Goal: Contribute content: Contribute content

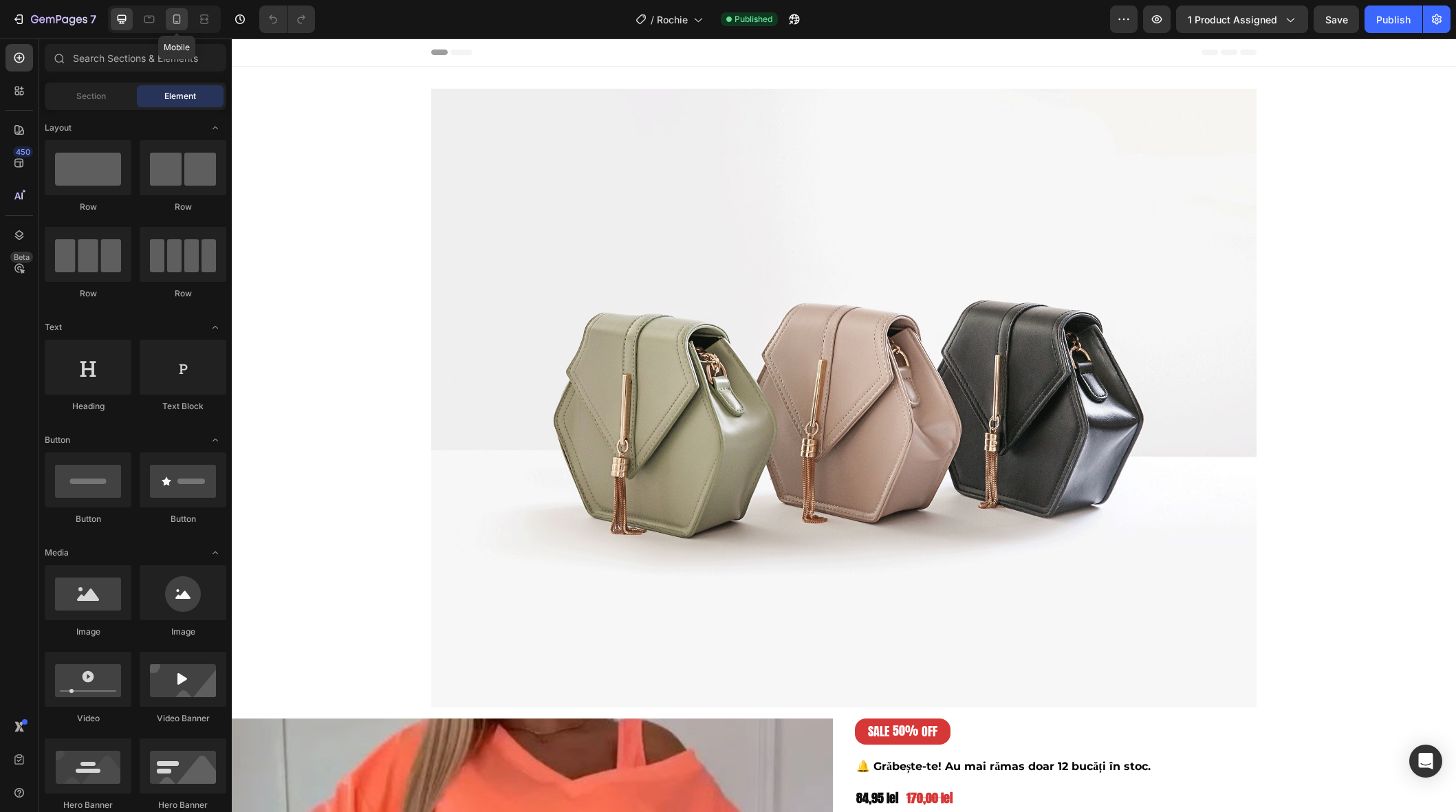
click at [170, 11] on div at bounding box center [176, 19] width 22 height 22
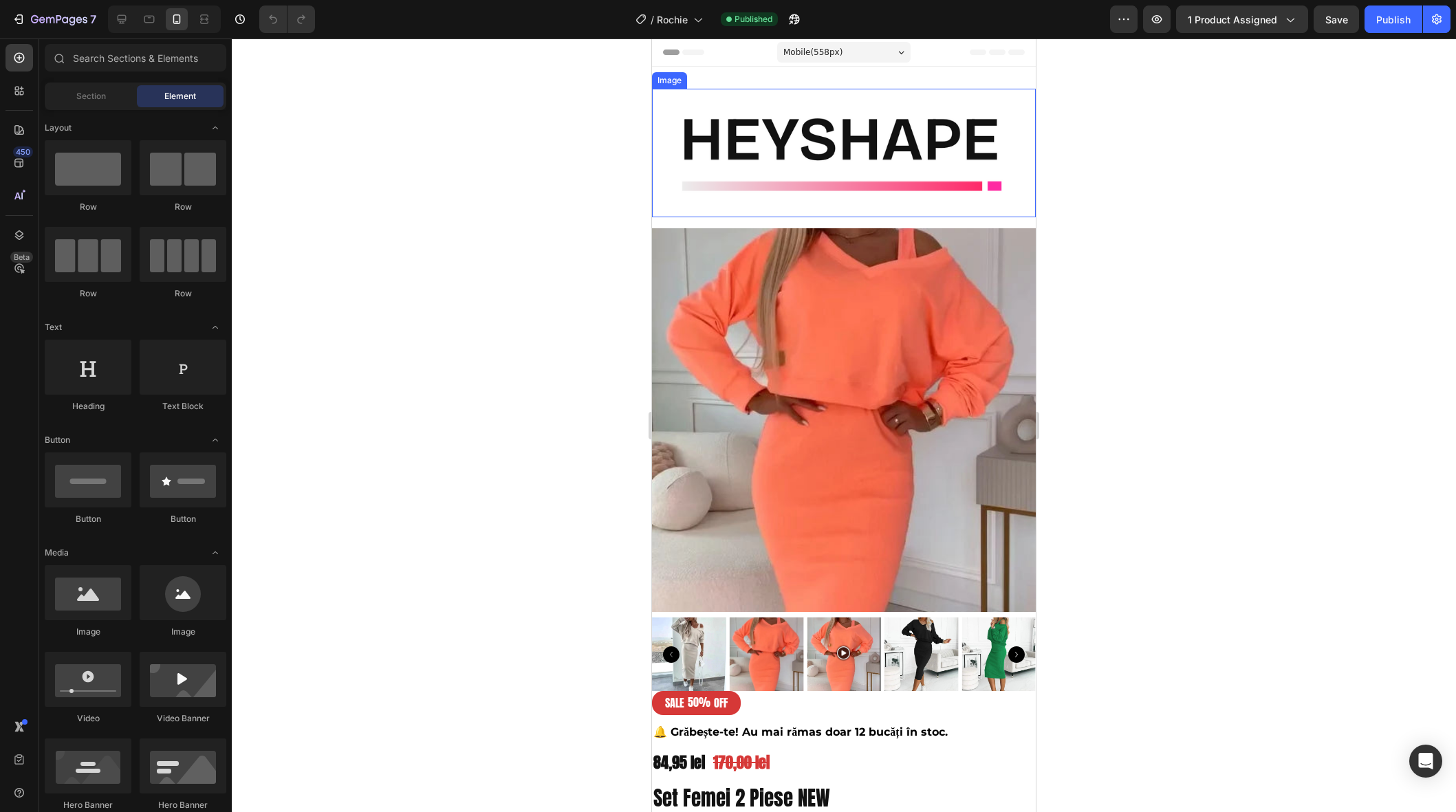
click at [892, 134] on img at bounding box center [844, 153] width 383 height 129
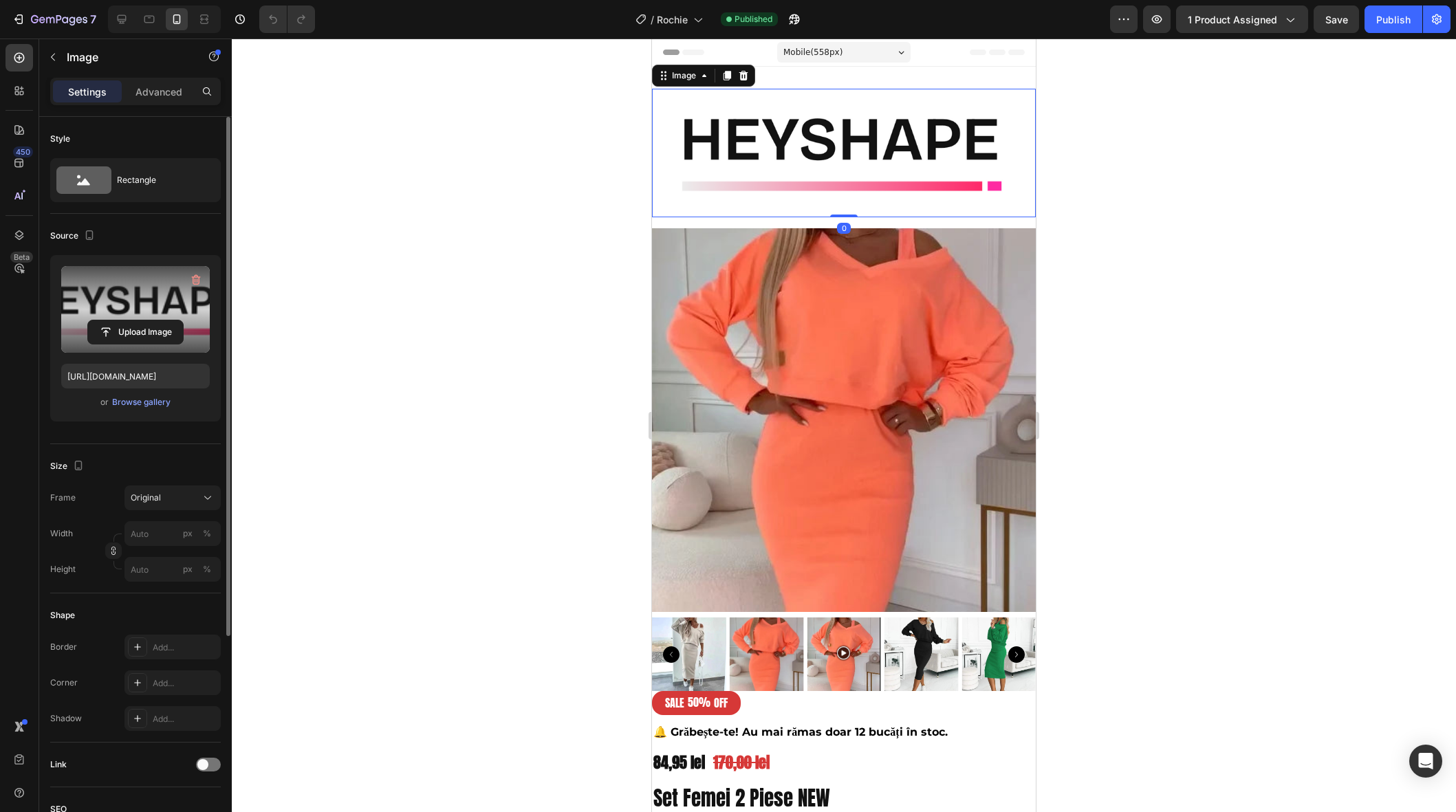
click at [169, 303] on label at bounding box center [135, 310] width 149 height 87
click at [169, 321] on input "file" at bounding box center [135, 332] width 95 height 23
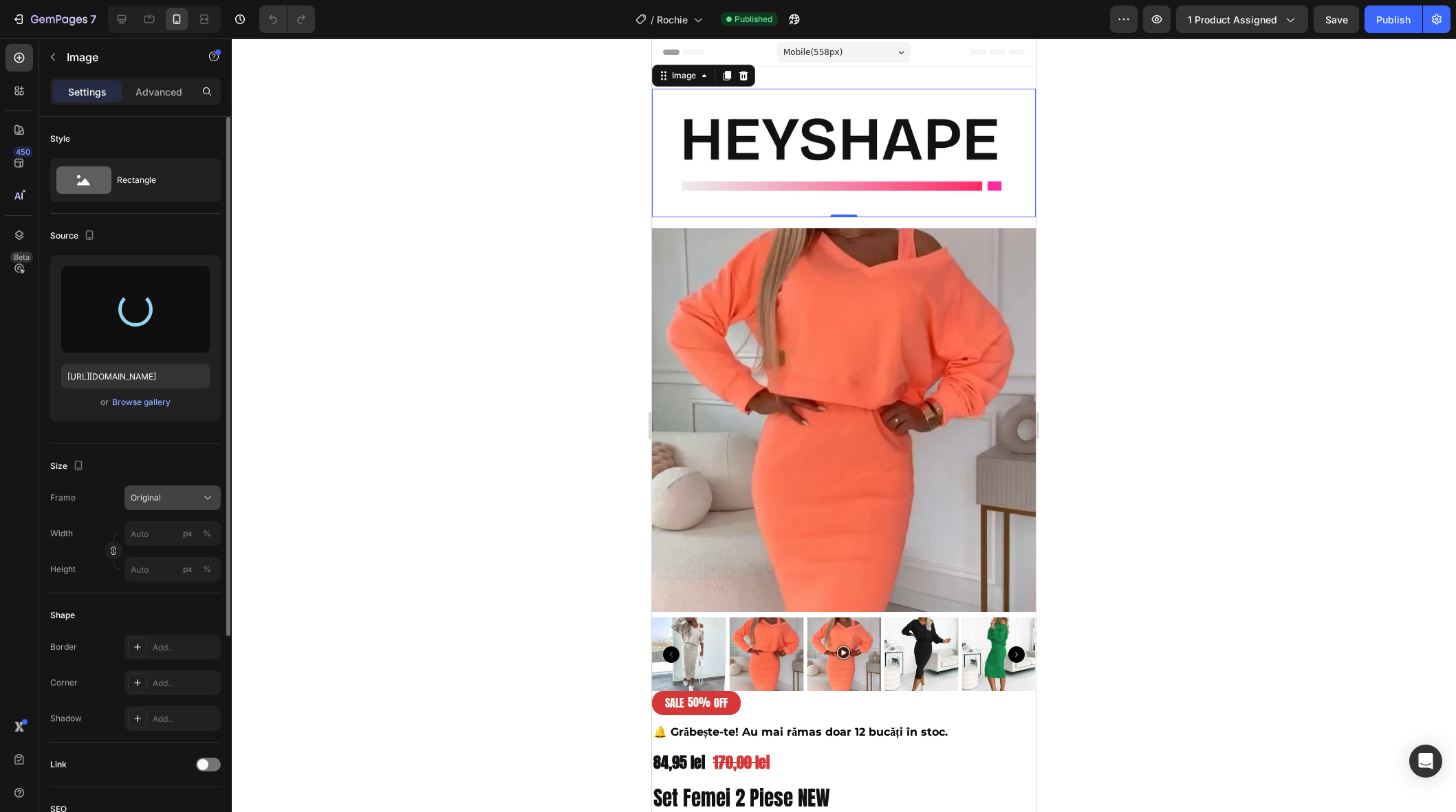
type input "[URL][DOMAIN_NAME]"
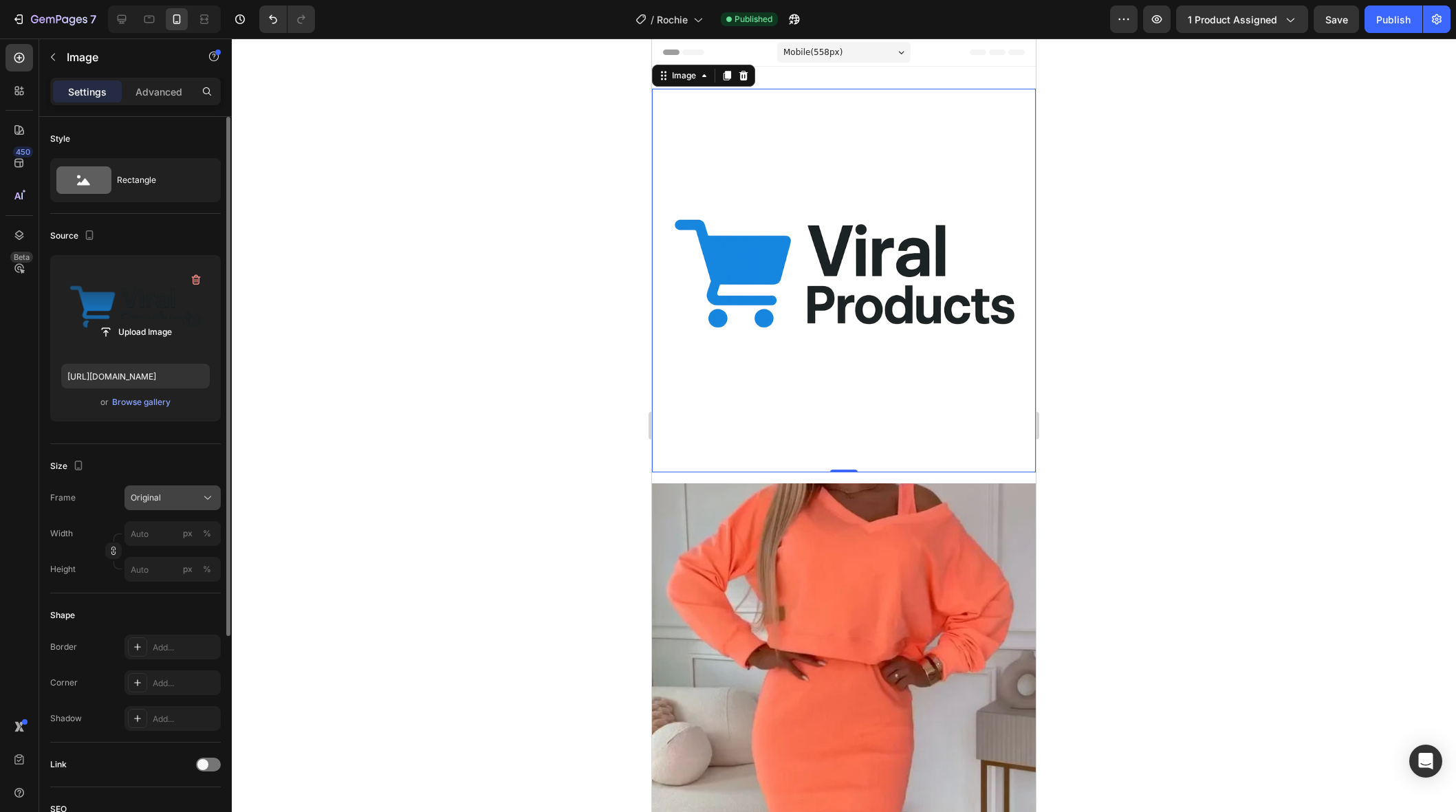
click at [203, 497] on icon at bounding box center [207, 498] width 13 height 13
click at [185, 635] on div "Custom" at bounding box center [170, 634] width 80 height 13
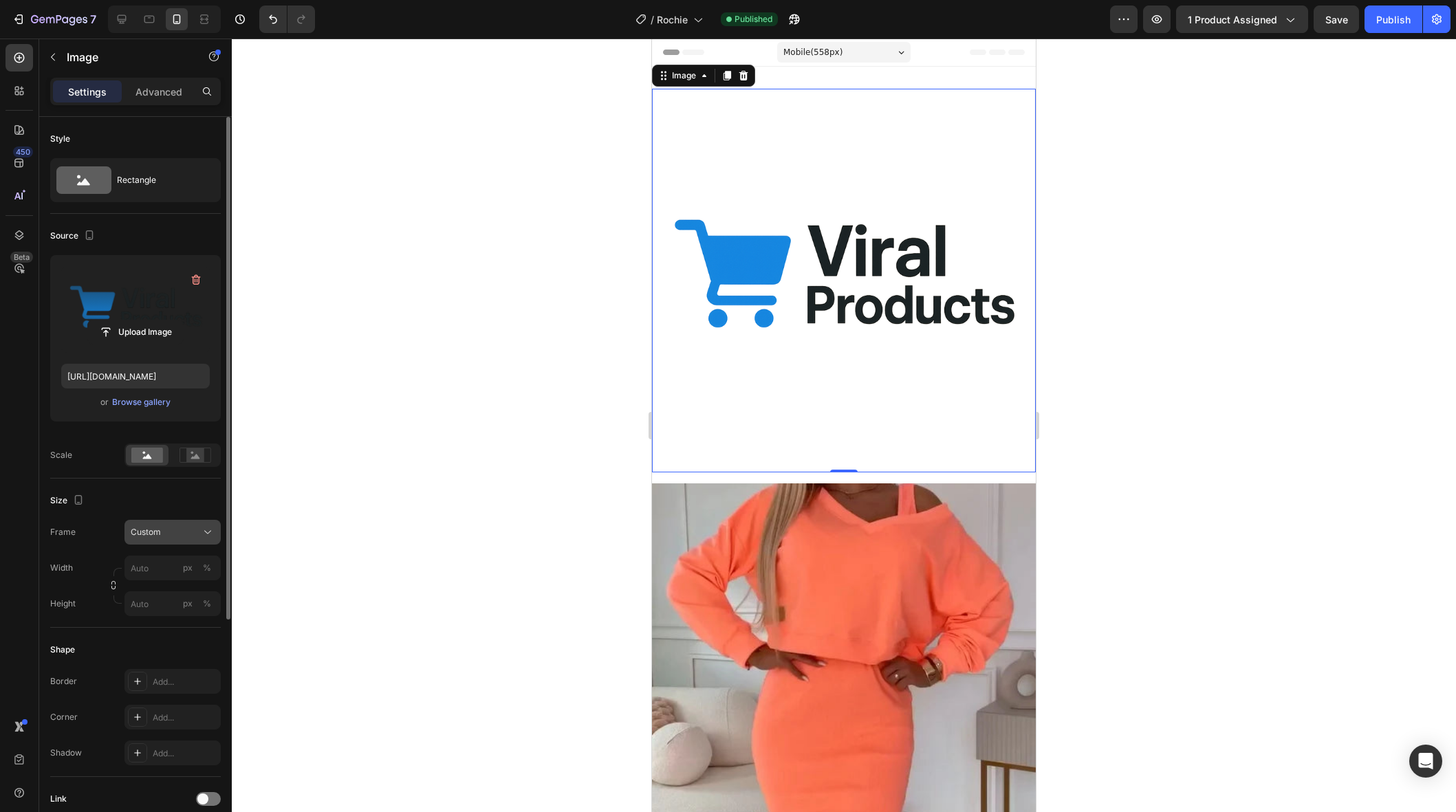
click at [175, 531] on div "Custom" at bounding box center [164, 532] width 68 height 13
click at [190, 617] on div "Horizontal" at bounding box center [170, 618] width 80 height 13
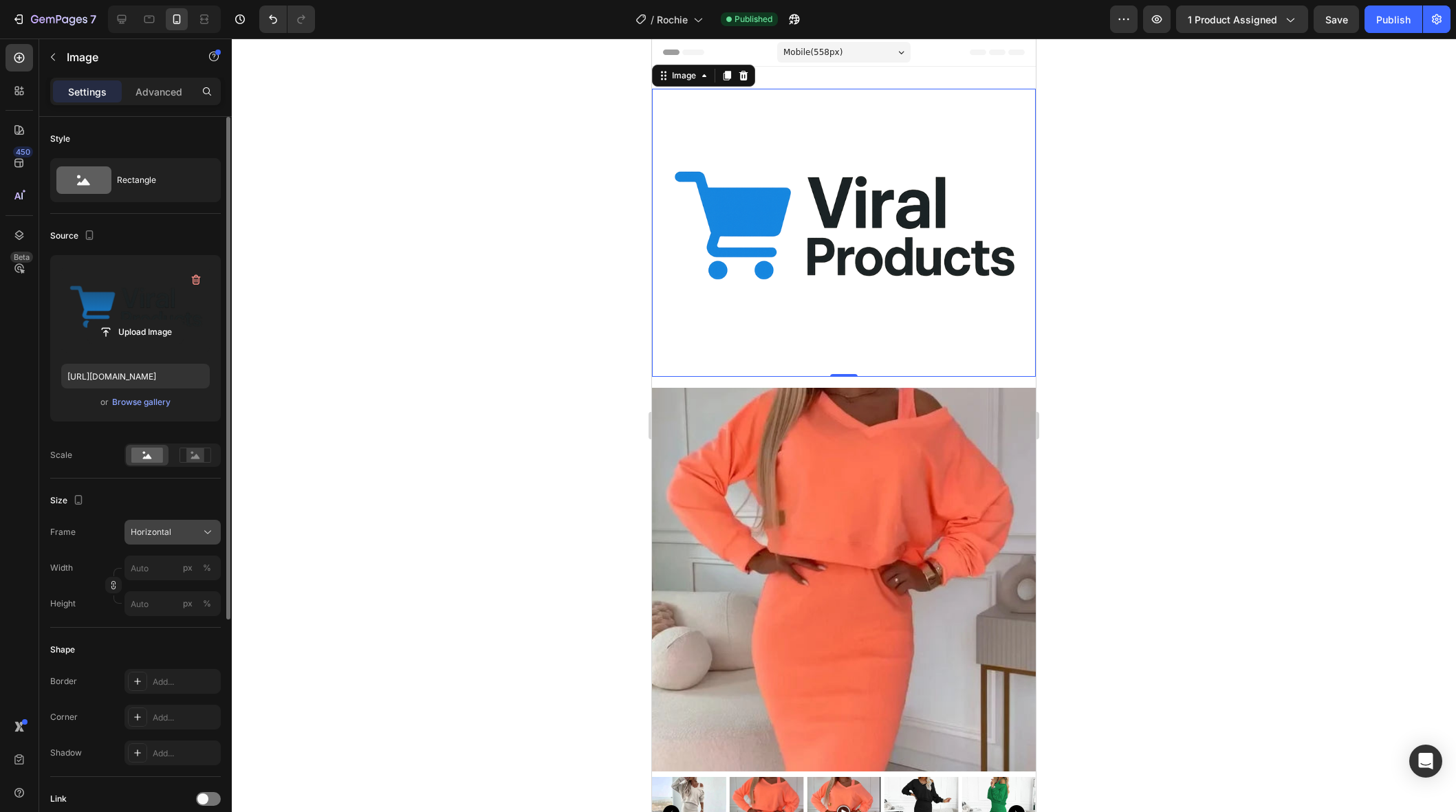
click at [190, 520] on button "Horizontal" at bounding box center [172, 532] width 96 height 25
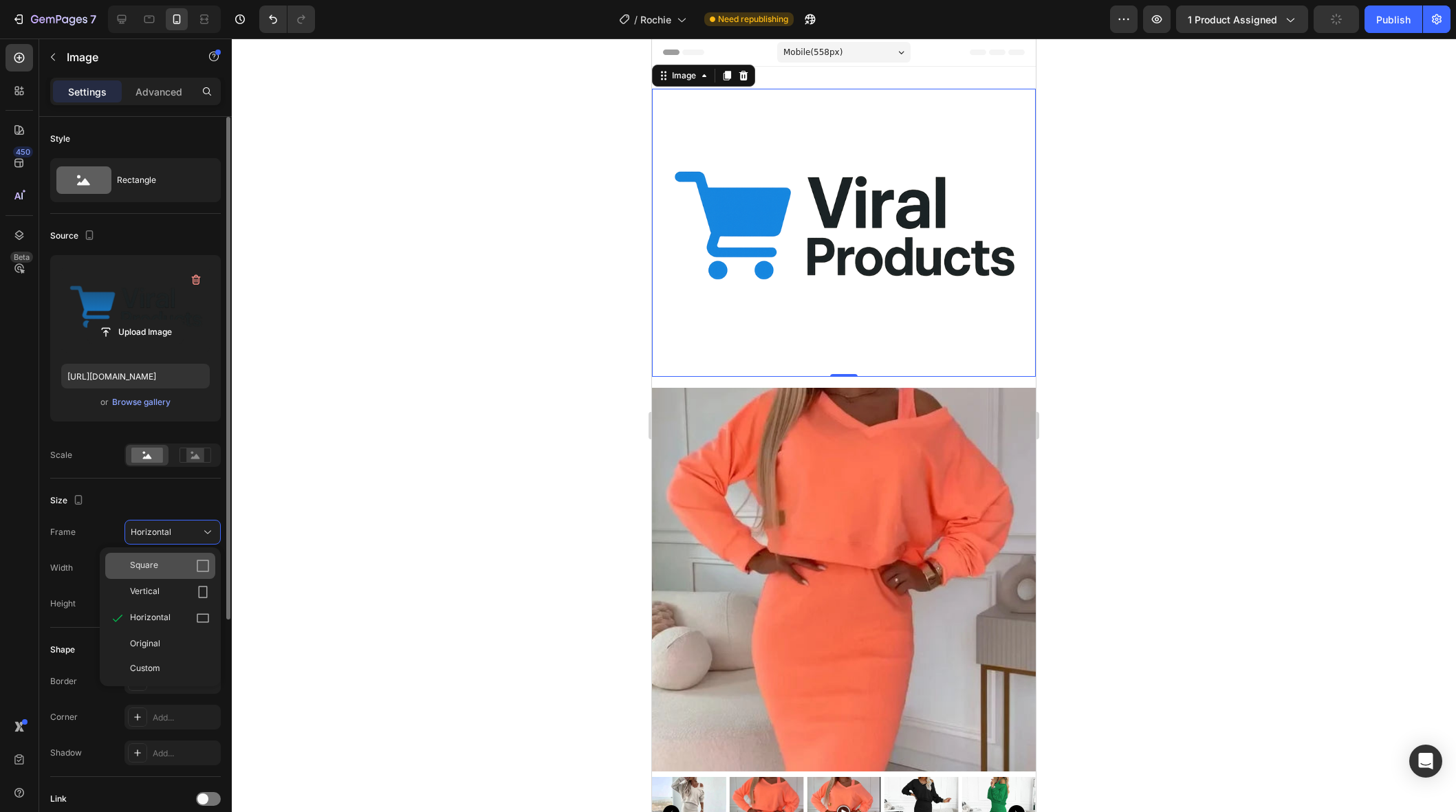
click at [166, 566] on div "Square" at bounding box center [170, 566] width 80 height 13
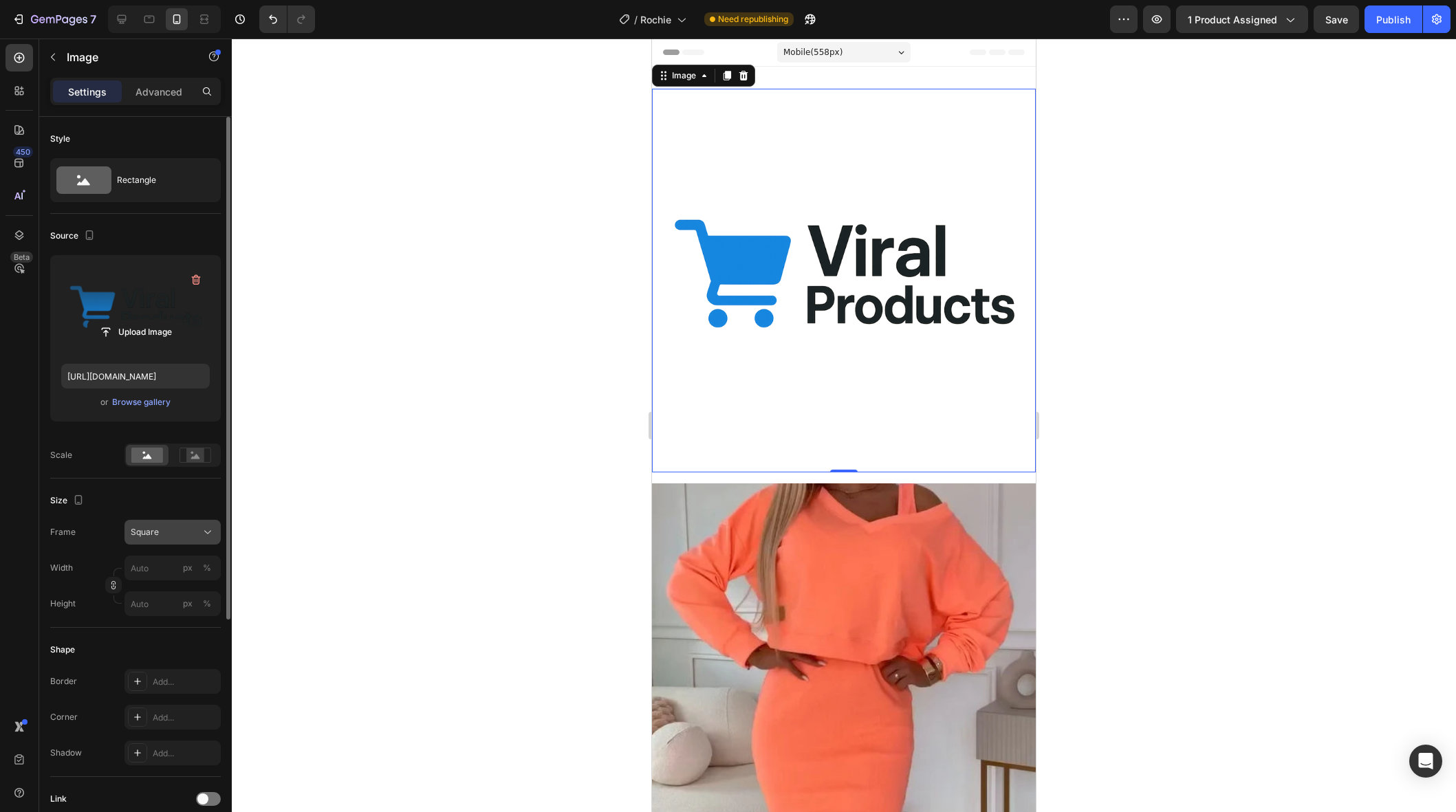
click at [177, 544] on button "Square" at bounding box center [172, 532] width 96 height 25
click at [154, 599] on div "Vertical" at bounding box center [160, 591] width 110 height 26
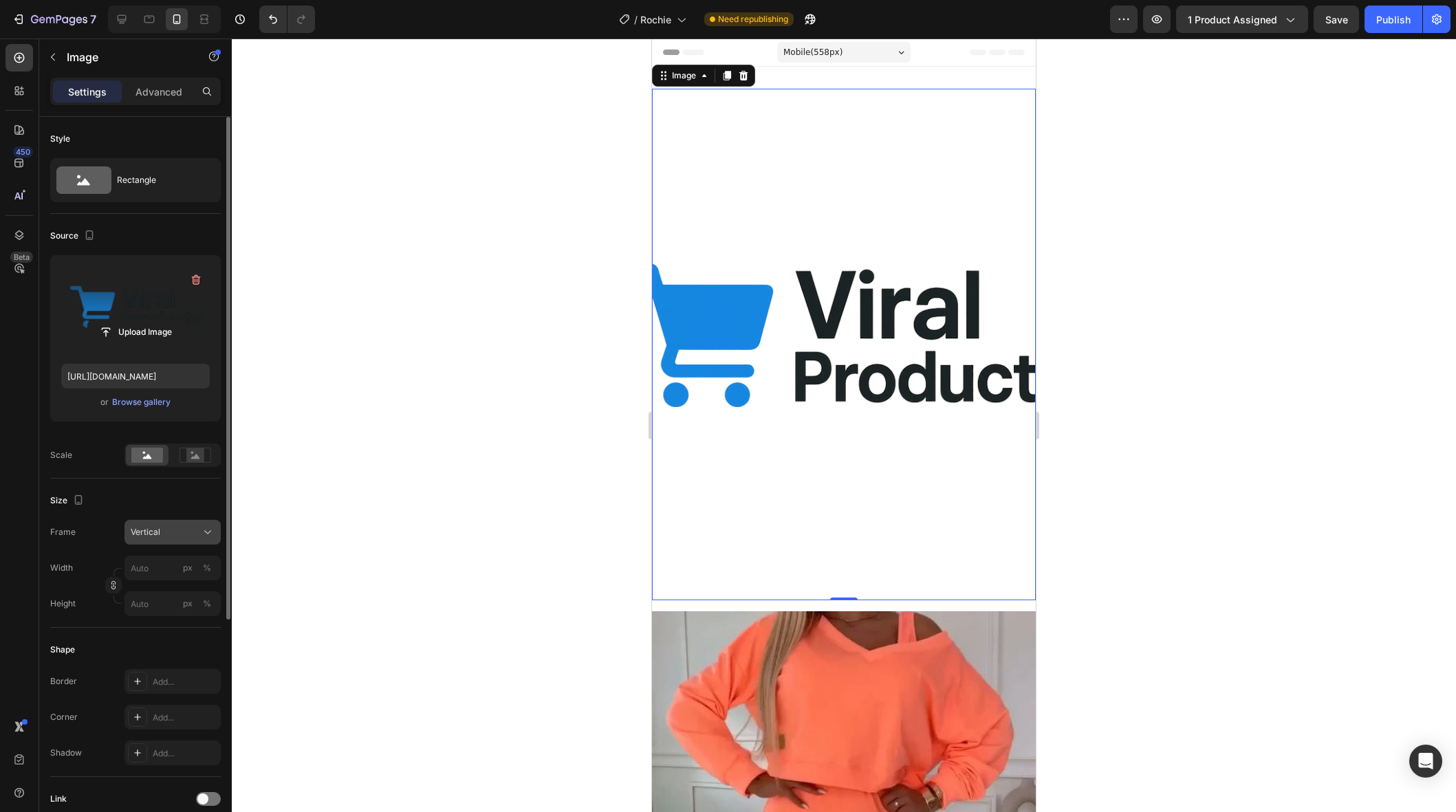
click at [156, 535] on span "Vertical" at bounding box center [145, 532] width 29 height 13
click at [154, 672] on span "Custom" at bounding box center [145, 668] width 30 height 13
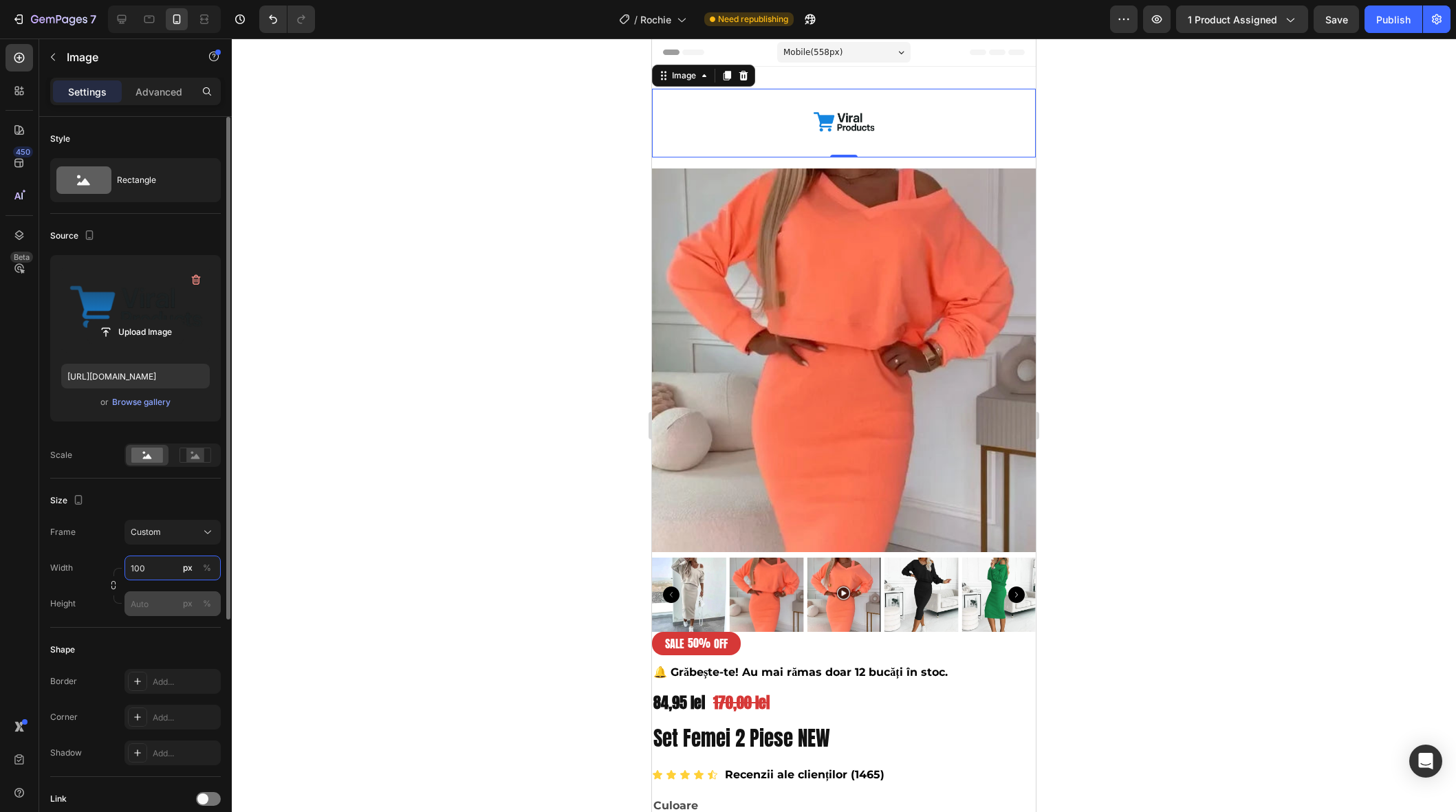
type input "100"
click at [151, 605] on input "px %" at bounding box center [172, 604] width 96 height 25
type input "100"
click at [167, 576] on input "100" at bounding box center [172, 568] width 96 height 25
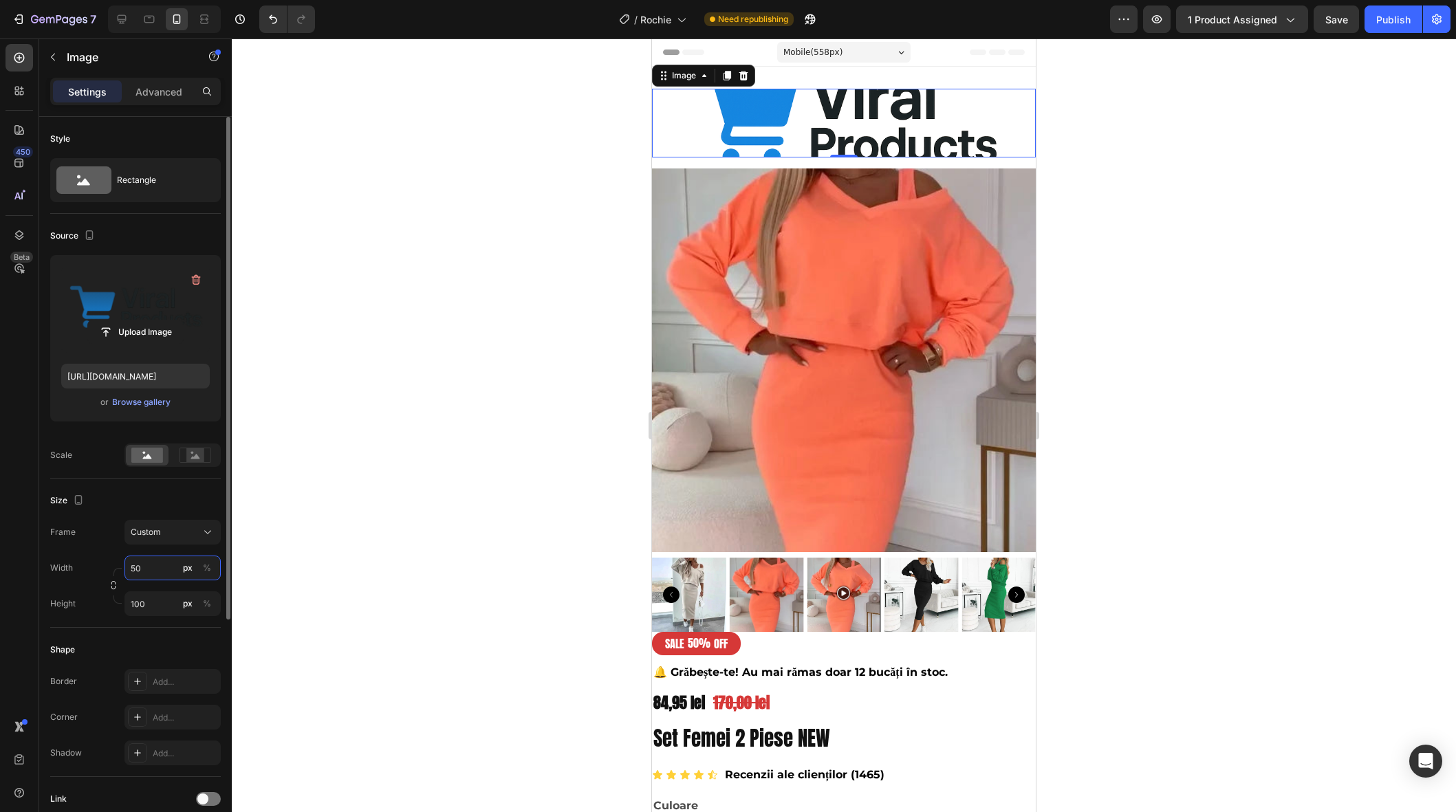
type input "500"
click at [398, 549] on div at bounding box center [844, 425] width 1225 height 774
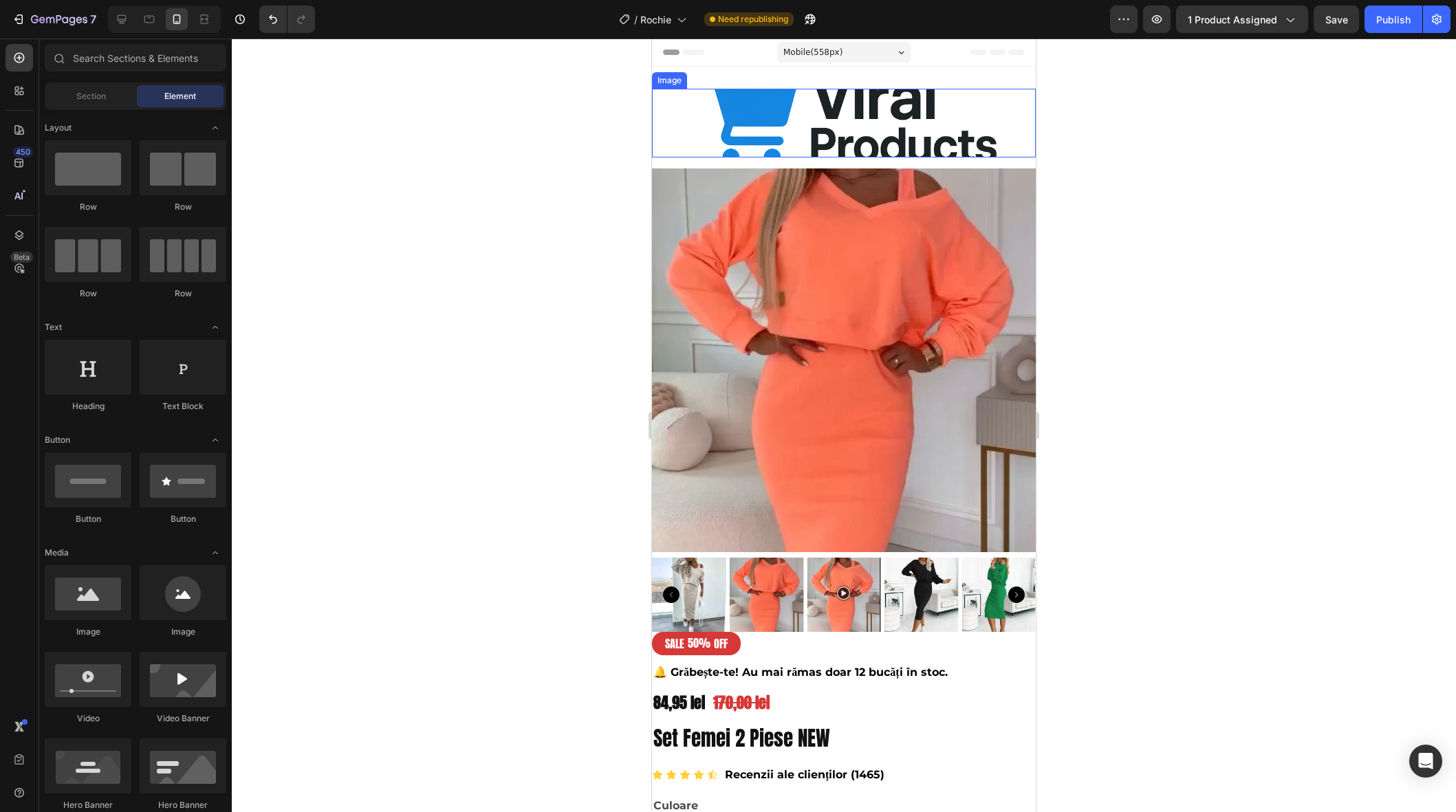
click at [799, 123] on img at bounding box center [844, 123] width 344 height 69
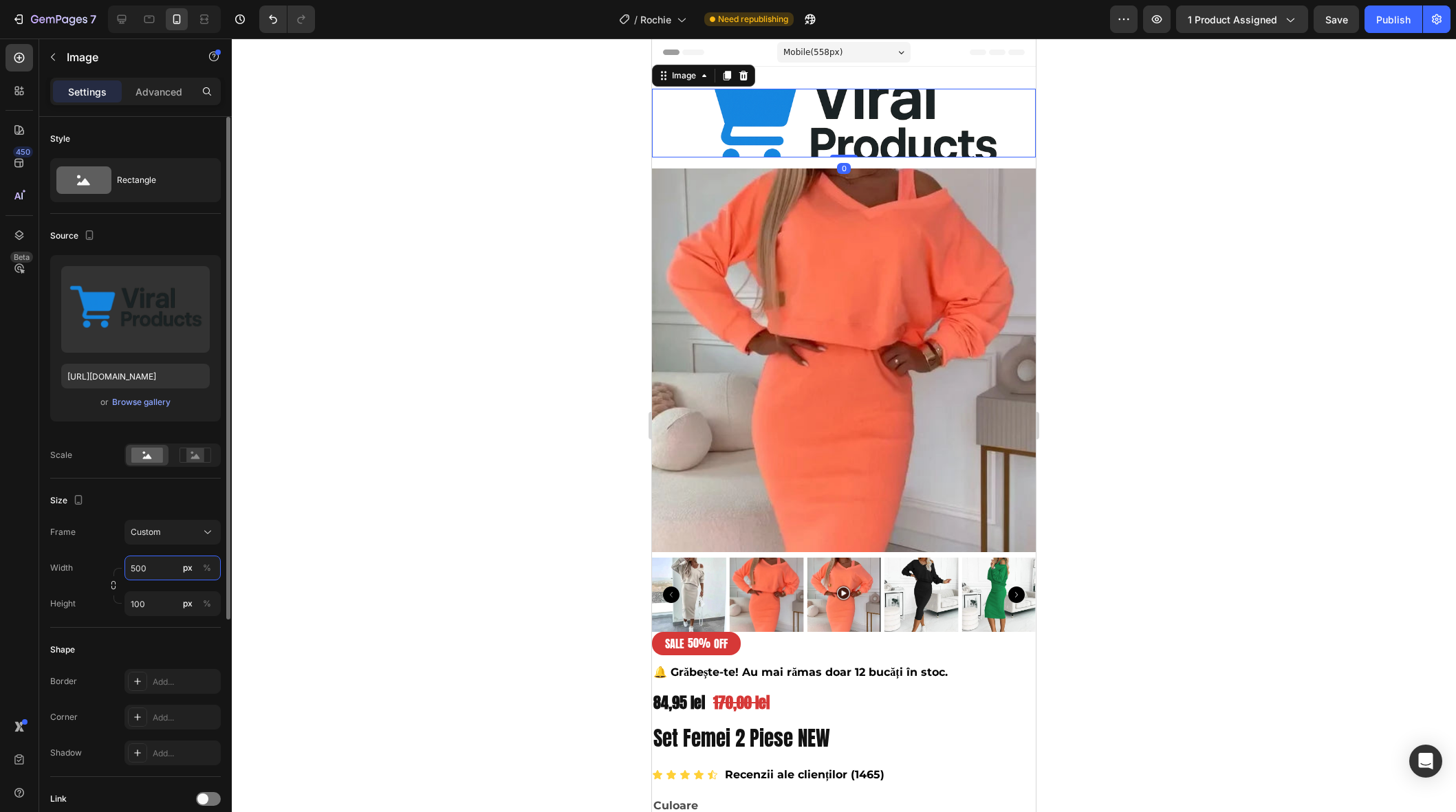
click at [160, 576] on input "500" at bounding box center [172, 568] width 96 height 25
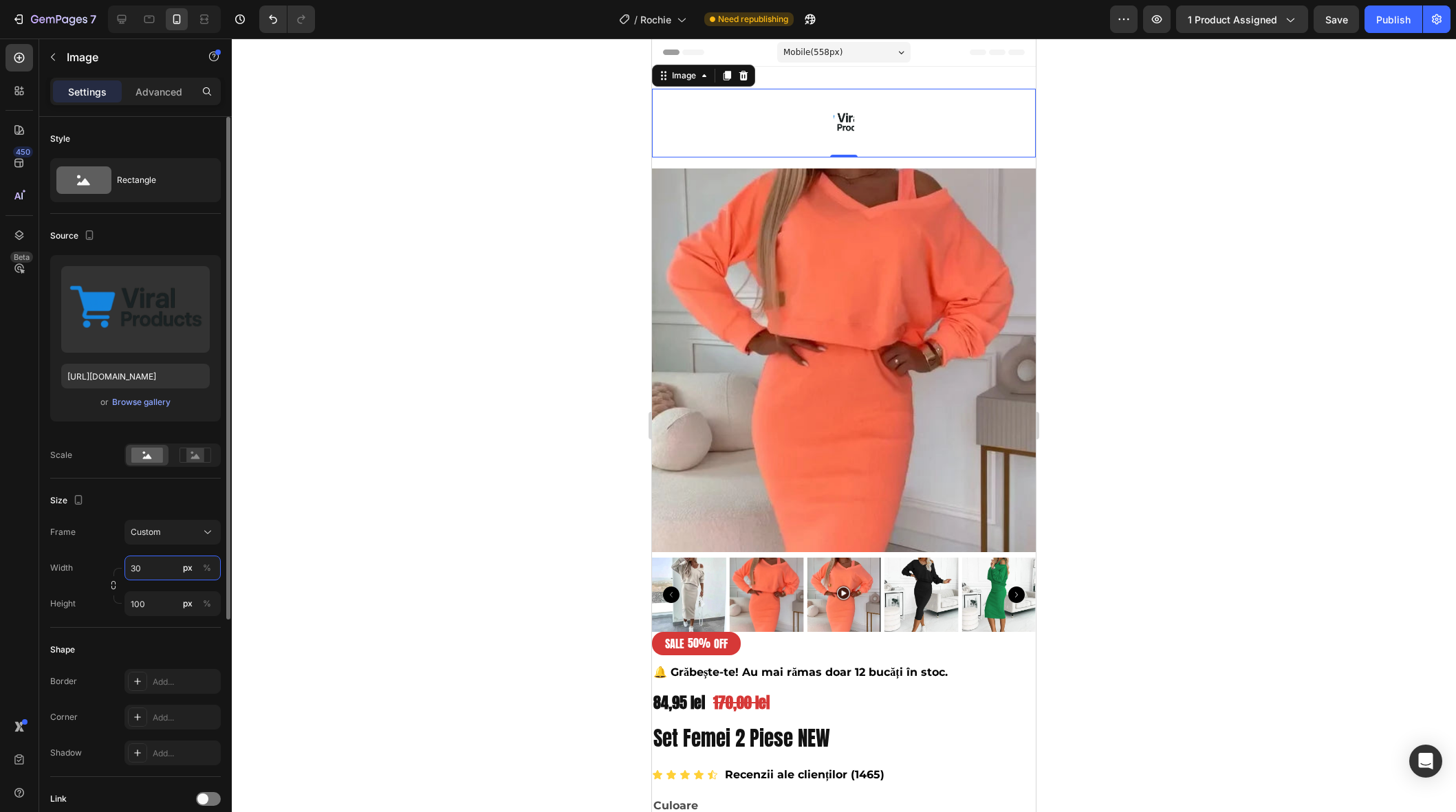
type input "300"
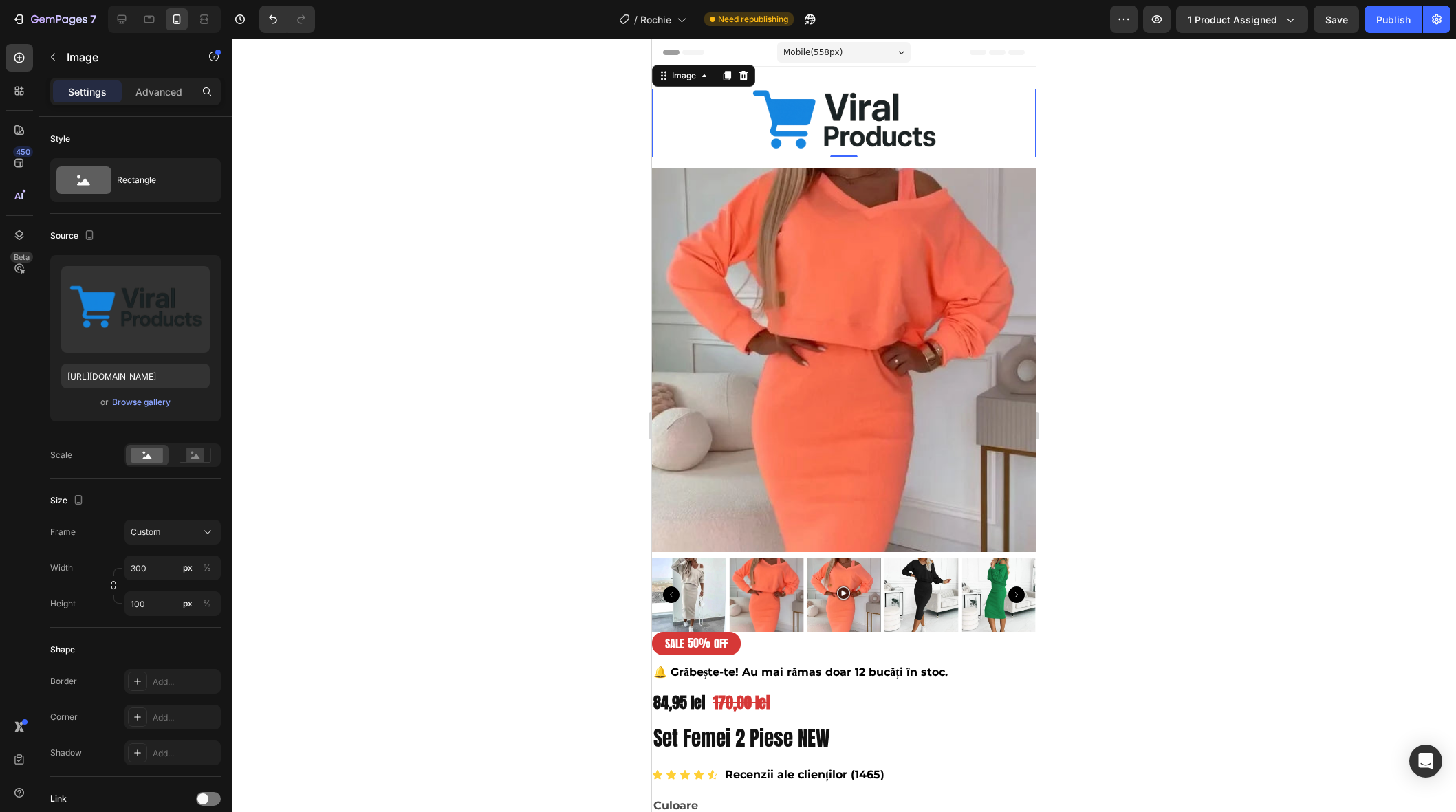
click at [496, 459] on div at bounding box center [844, 425] width 1225 height 774
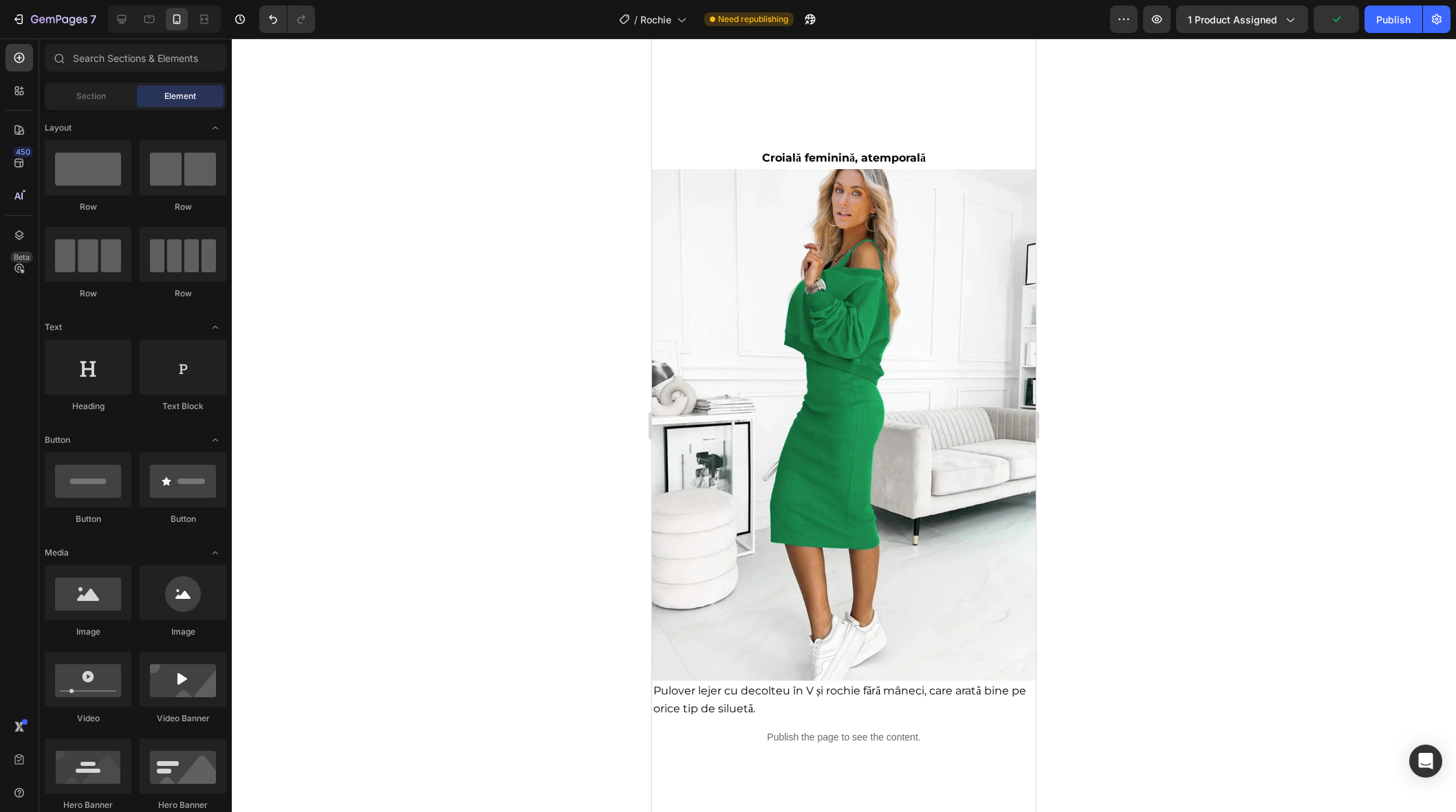
scroll to position [5925, 0]
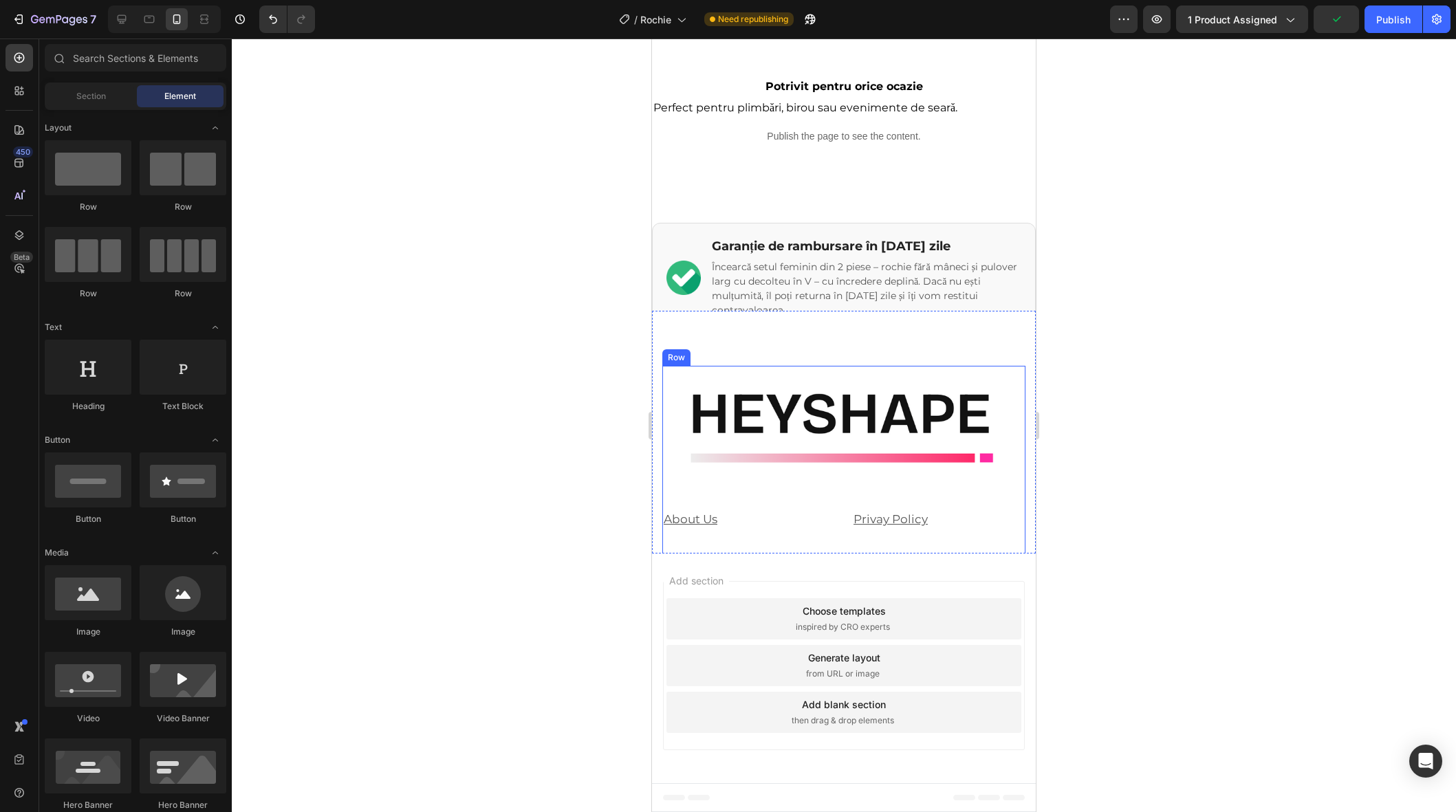
click at [909, 489] on div "Image About Us Text block Privay Policy Text block Refund Policy Text block Ter…" at bounding box center [844, 539] width 363 height 347
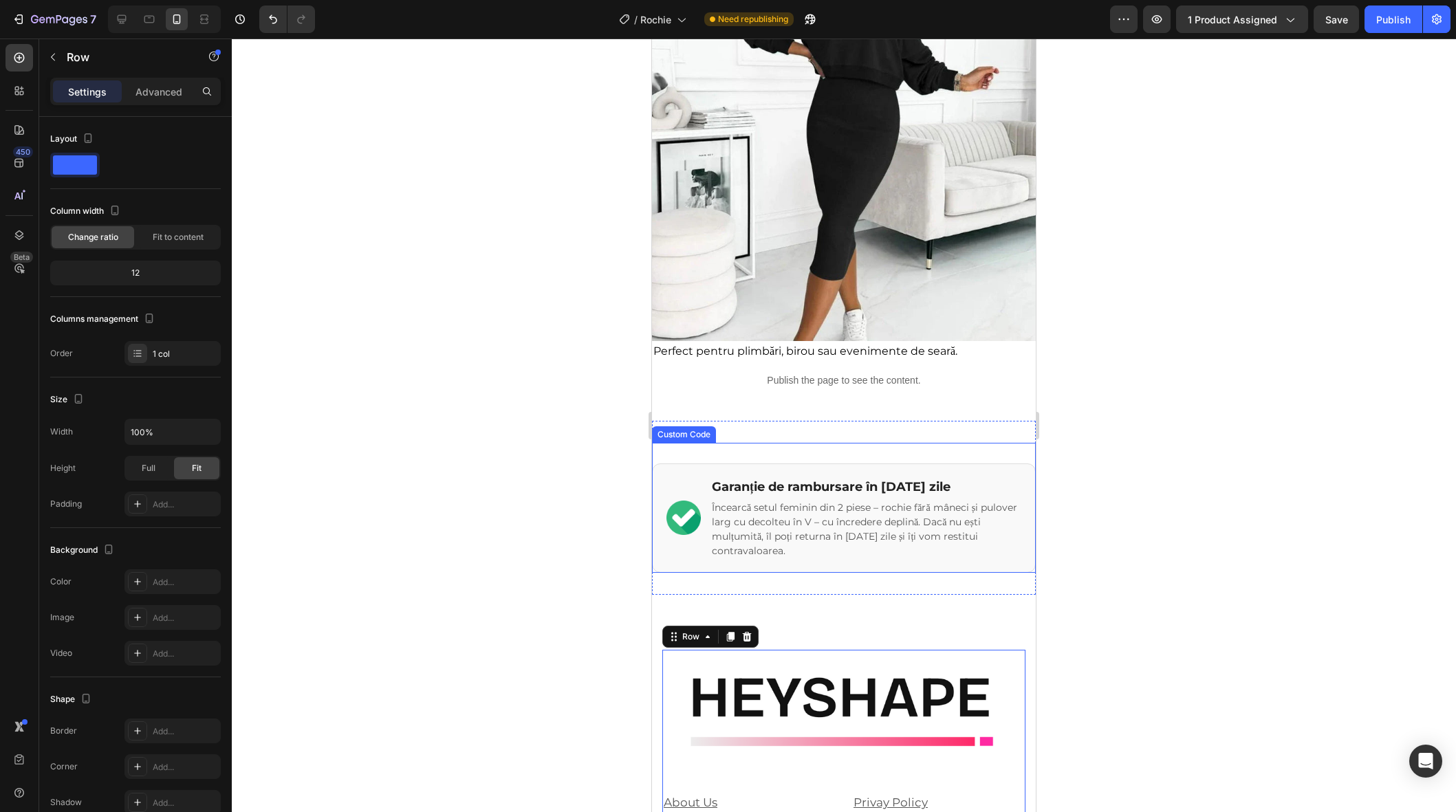
scroll to position [6323, 0]
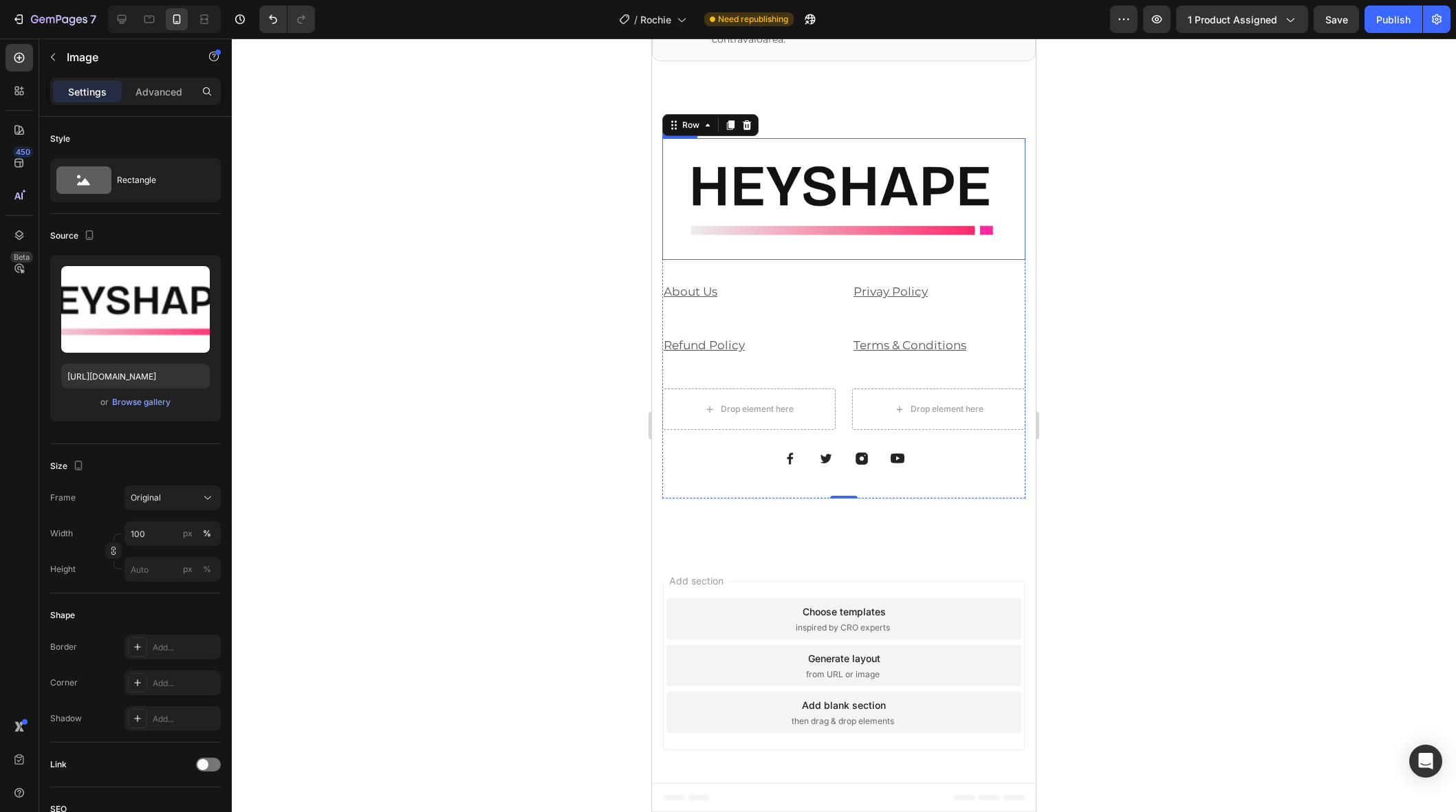
click at [793, 185] on img at bounding box center [844, 199] width 363 height 122
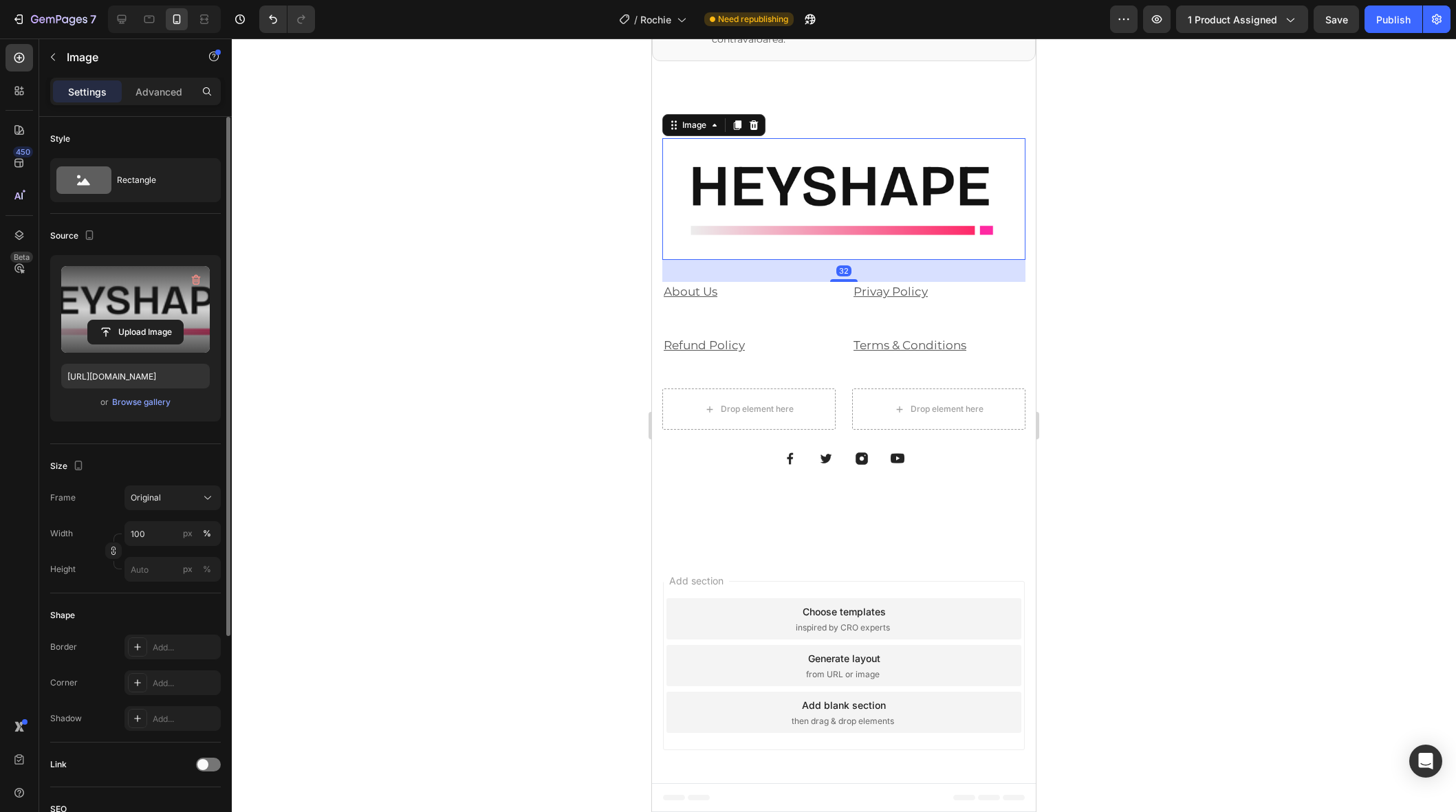
click at [135, 315] on label at bounding box center [135, 310] width 149 height 87
click at [135, 321] on input "file" at bounding box center [135, 332] width 95 height 23
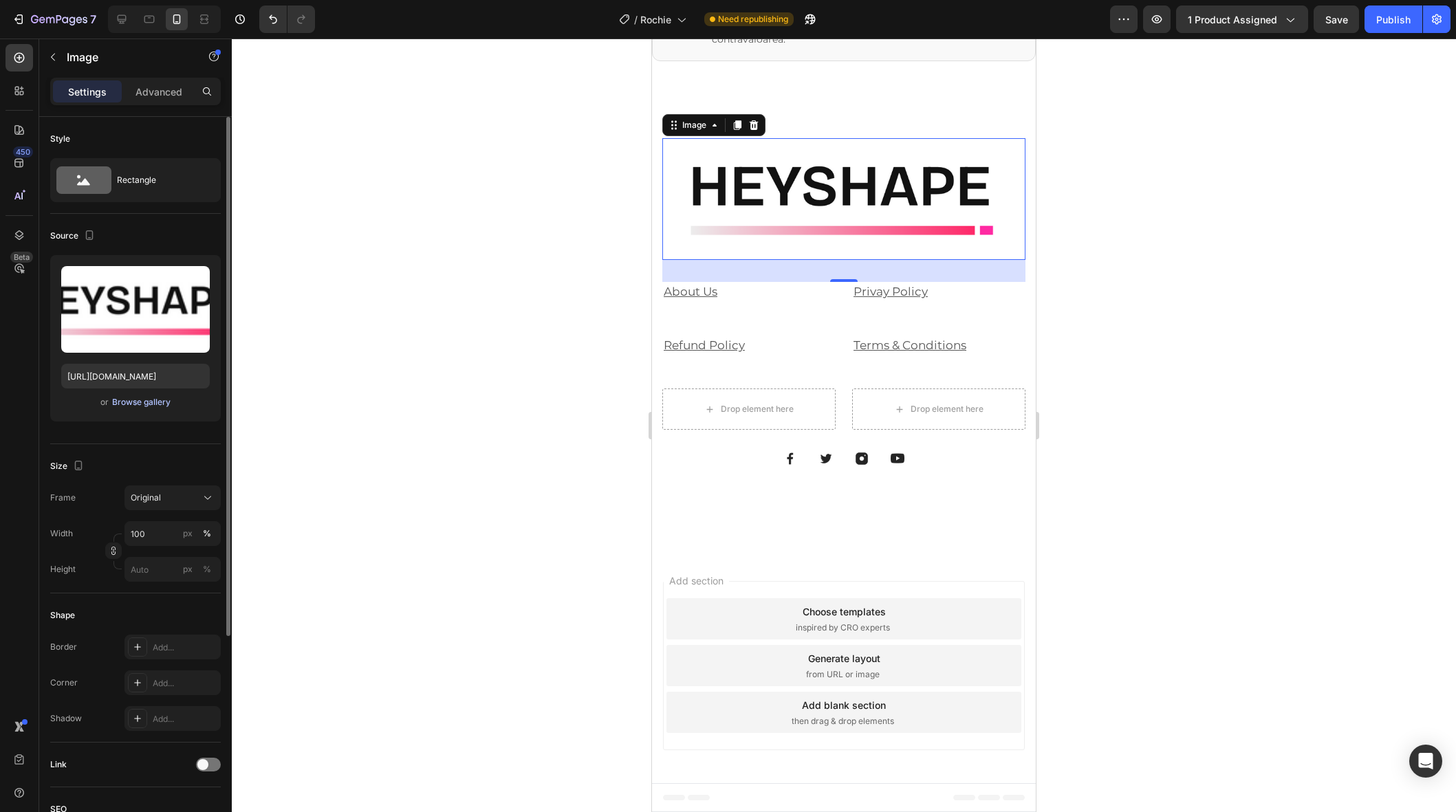
click at [158, 407] on div "Browse gallery" at bounding box center [141, 402] width 58 height 13
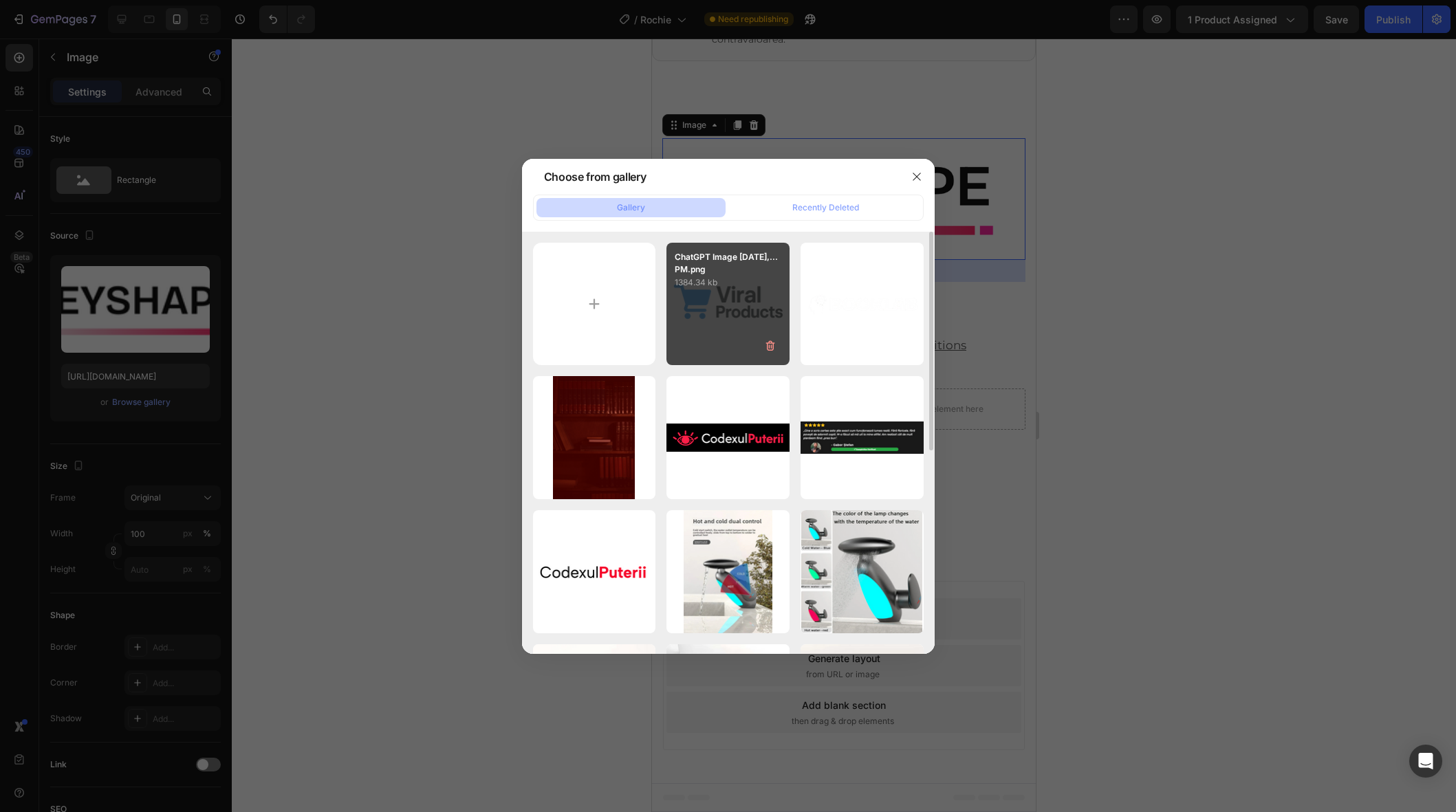
click at [718, 317] on div "ChatGPT Image [DATE],...PM.png 1384.34 kb" at bounding box center [728, 304] width 123 height 123
type input "[URL][DOMAIN_NAME]"
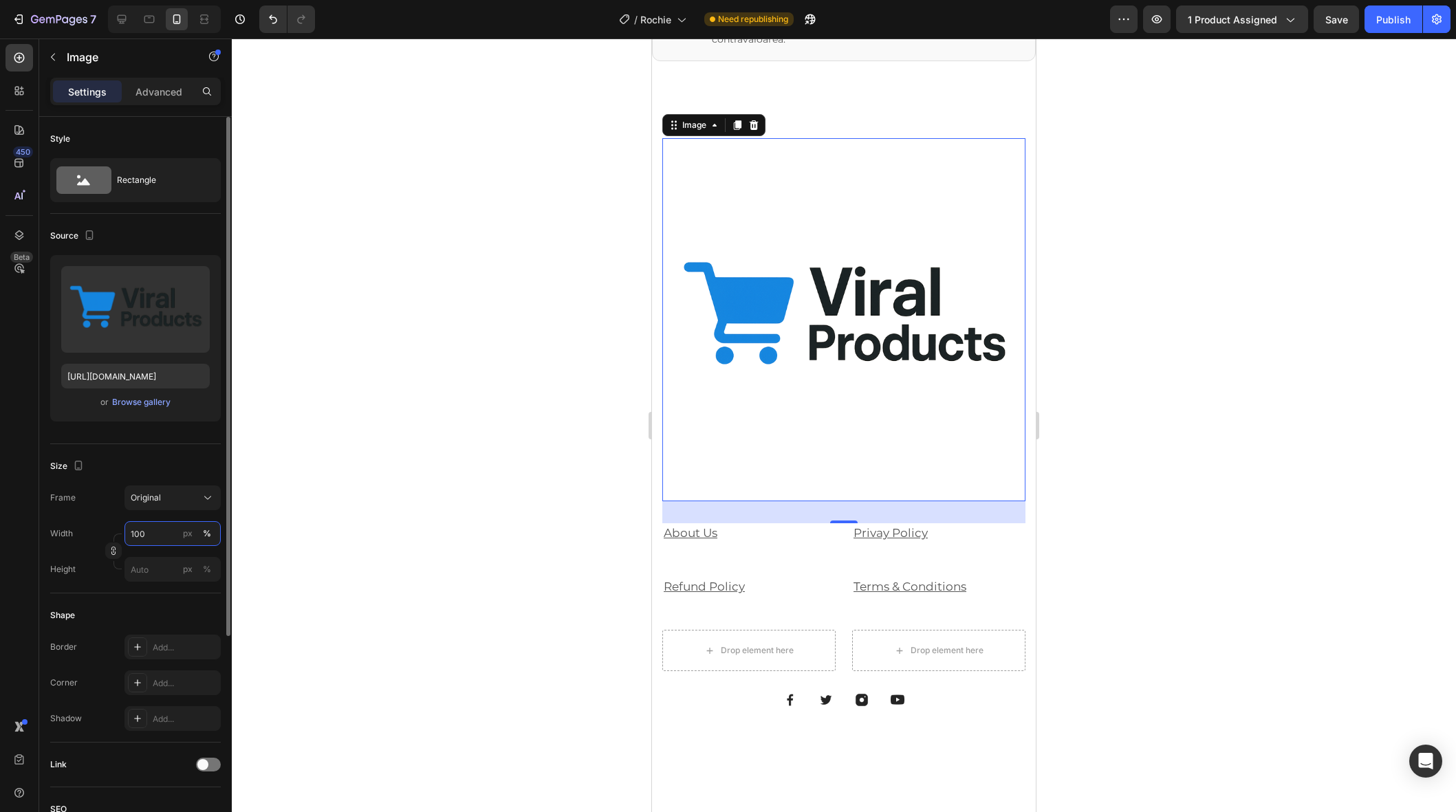
drag, startPoint x: 144, startPoint y: 539, endPoint x: 172, endPoint y: 541, distance: 28.1
click at [144, 539] on input "100" at bounding box center [172, 534] width 96 height 25
type input "300"
click at [141, 560] on input "px %" at bounding box center [172, 570] width 96 height 25
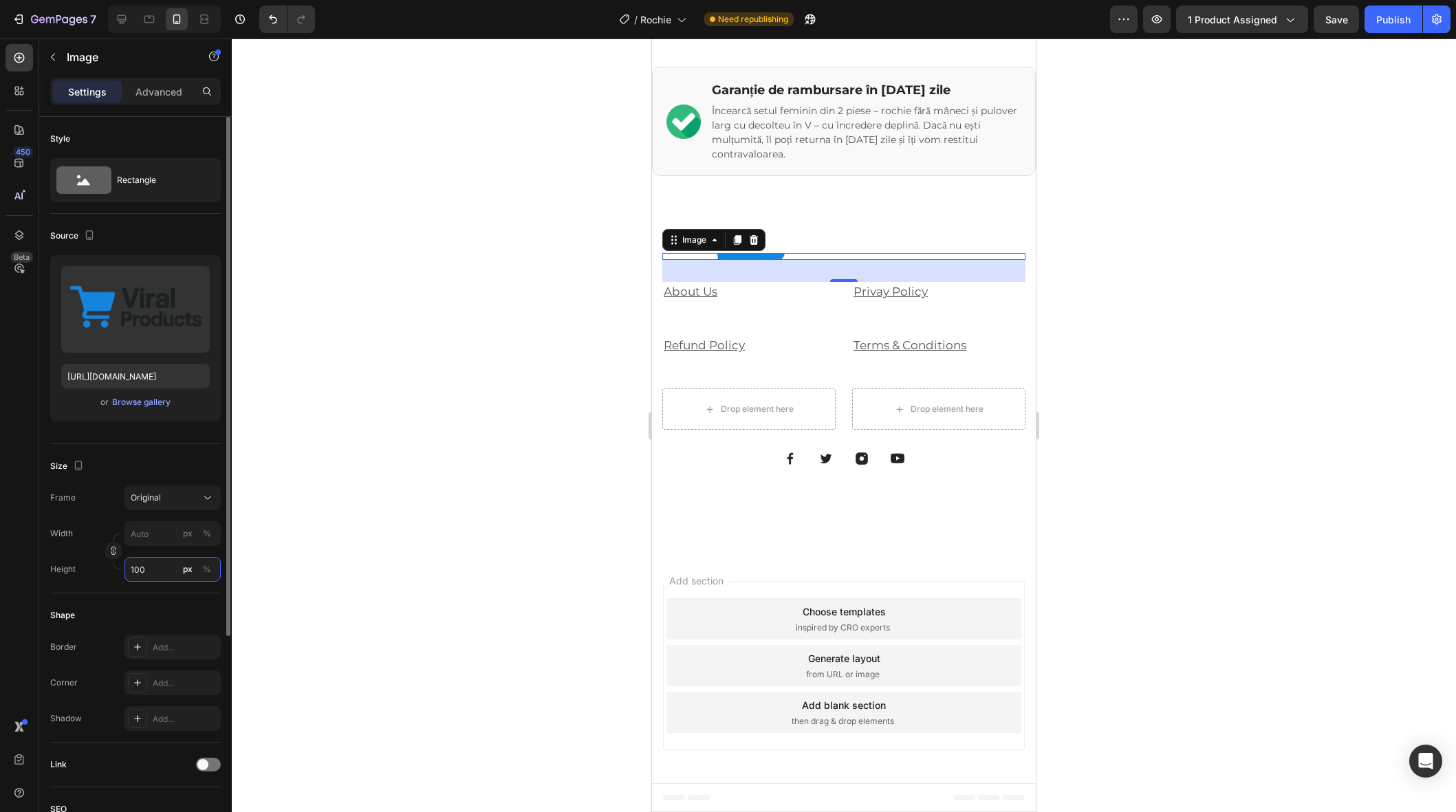
scroll to position [6271, 0]
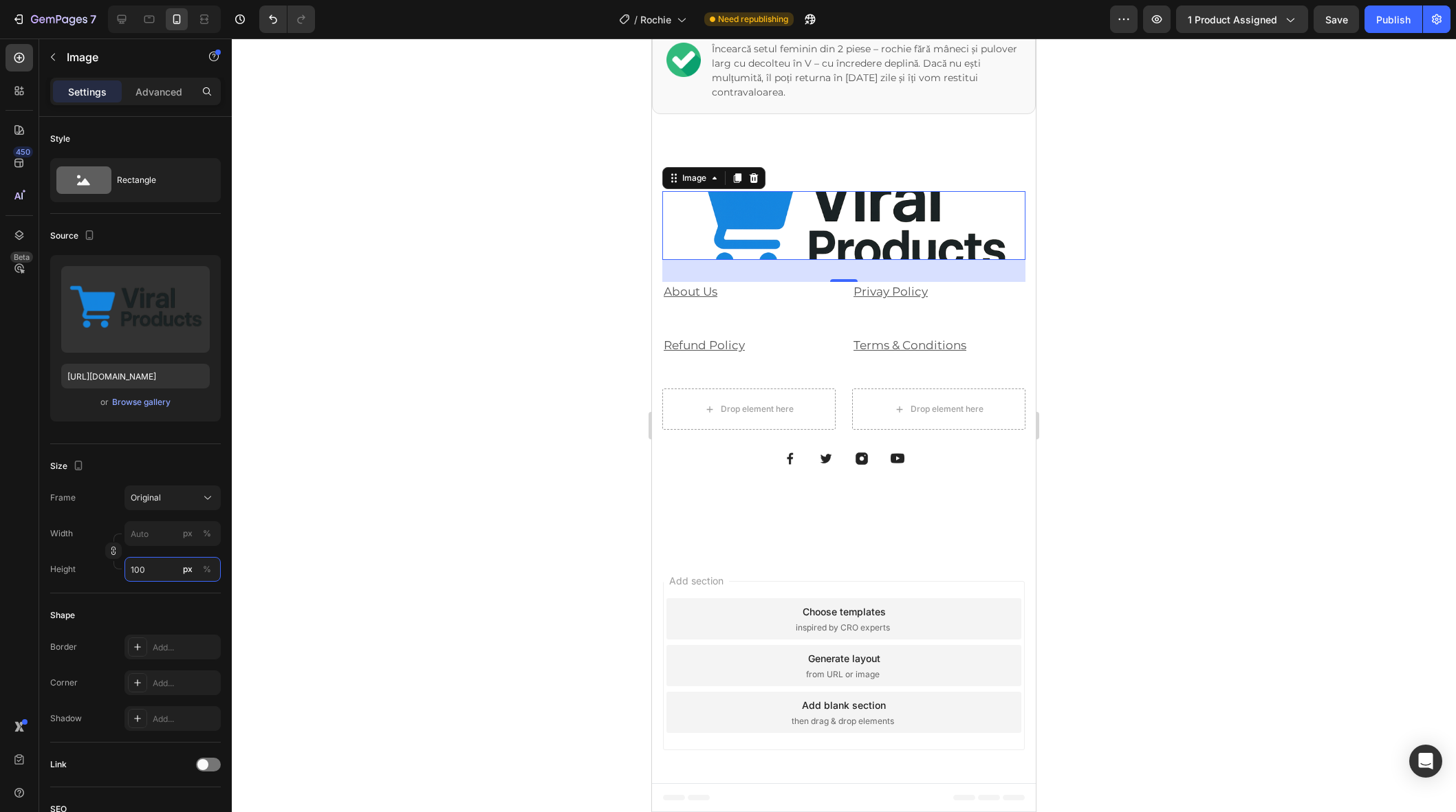
type input "100"
click at [348, 509] on div at bounding box center [844, 425] width 1225 height 774
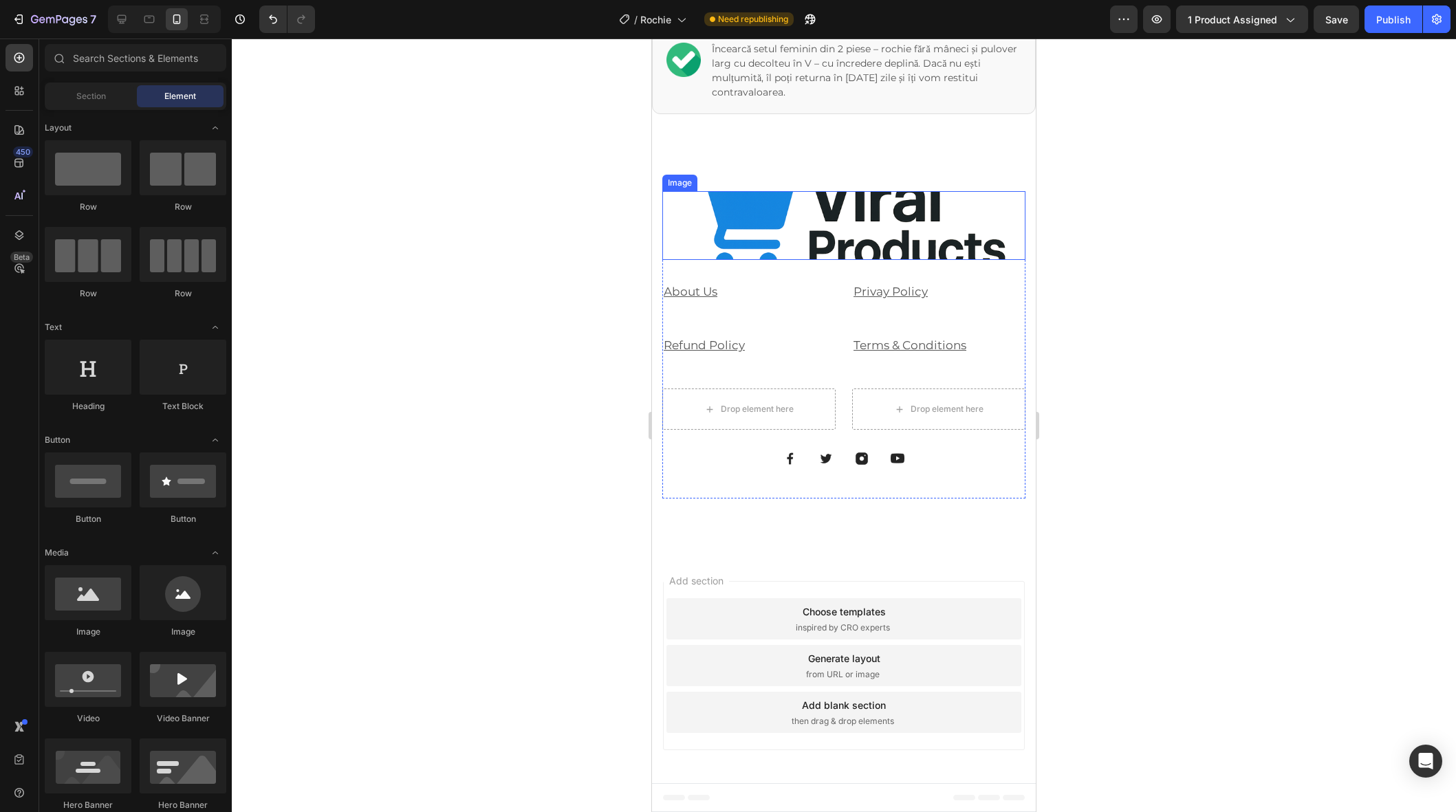
click at [733, 218] on img at bounding box center [844, 226] width 363 height 69
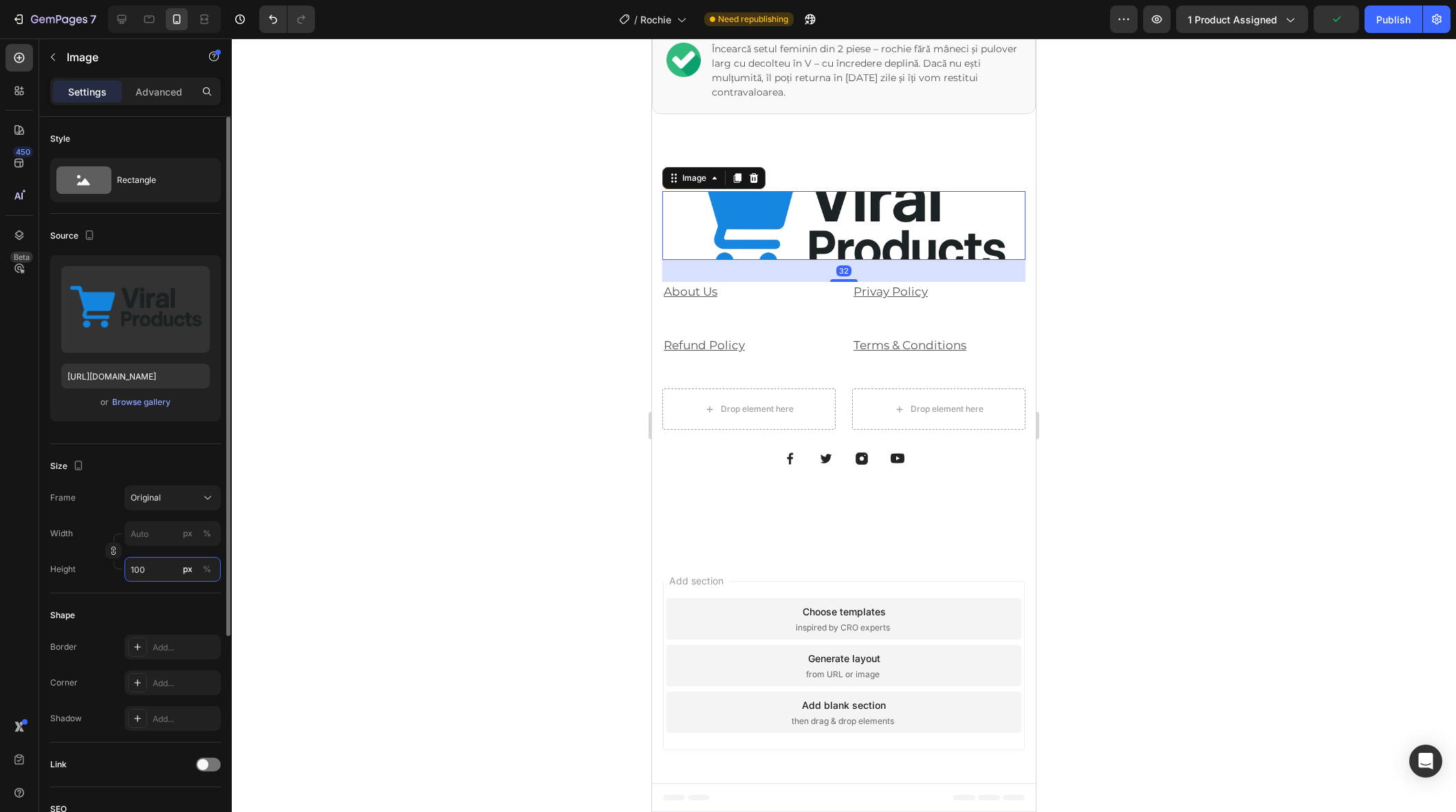
click at [164, 565] on input "100" at bounding box center [172, 570] width 96 height 25
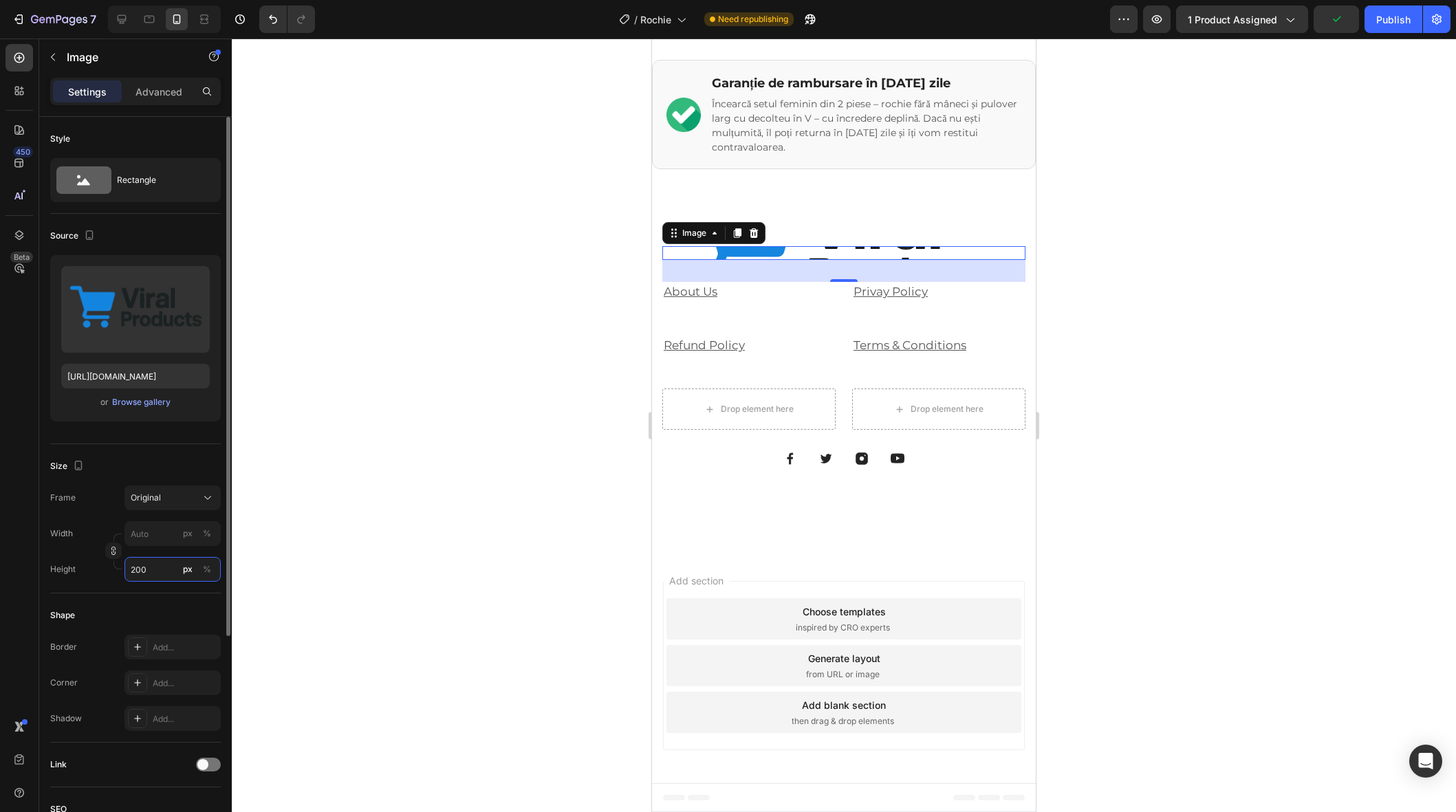
scroll to position [6323, 0]
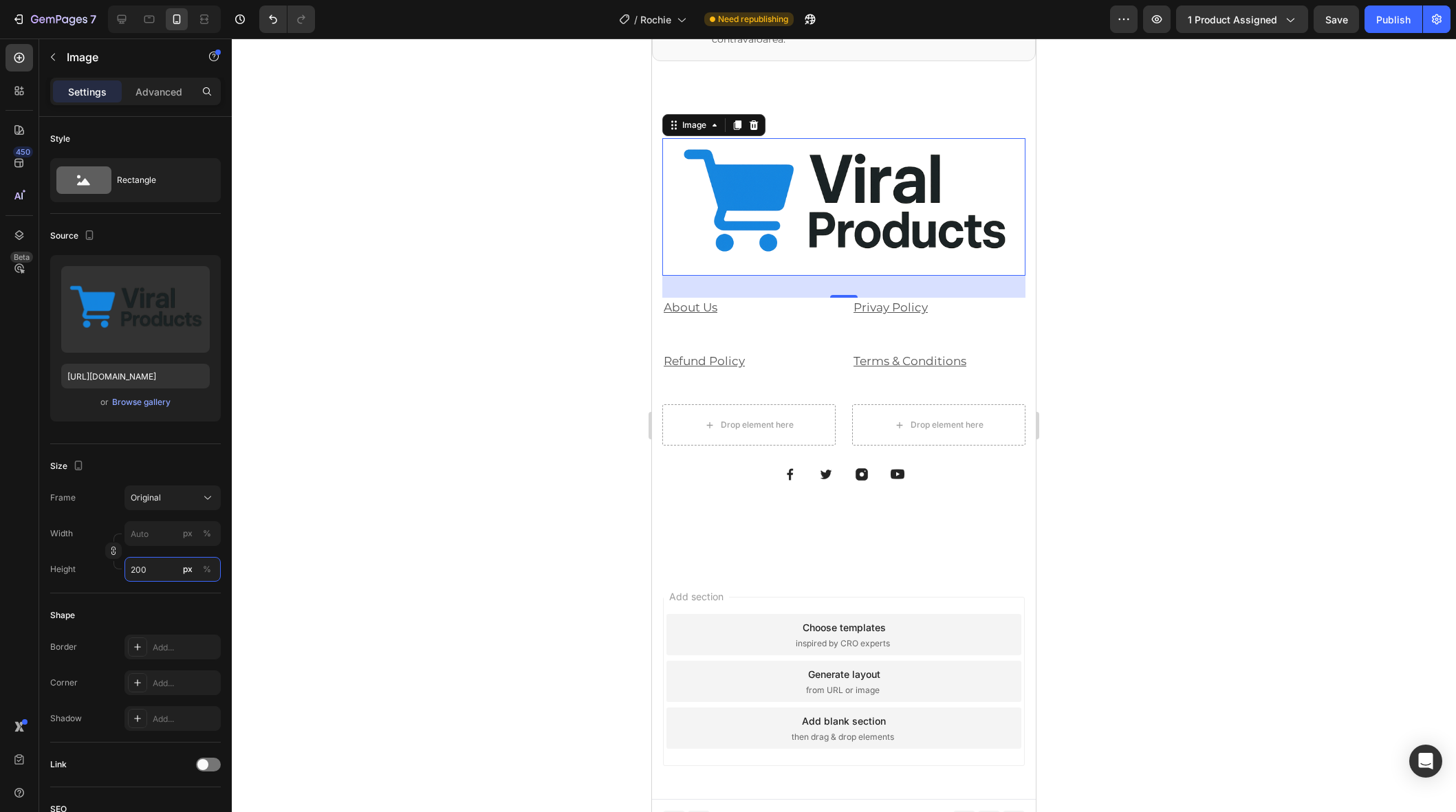
type input "200"
click at [475, 443] on div at bounding box center [844, 425] width 1225 height 774
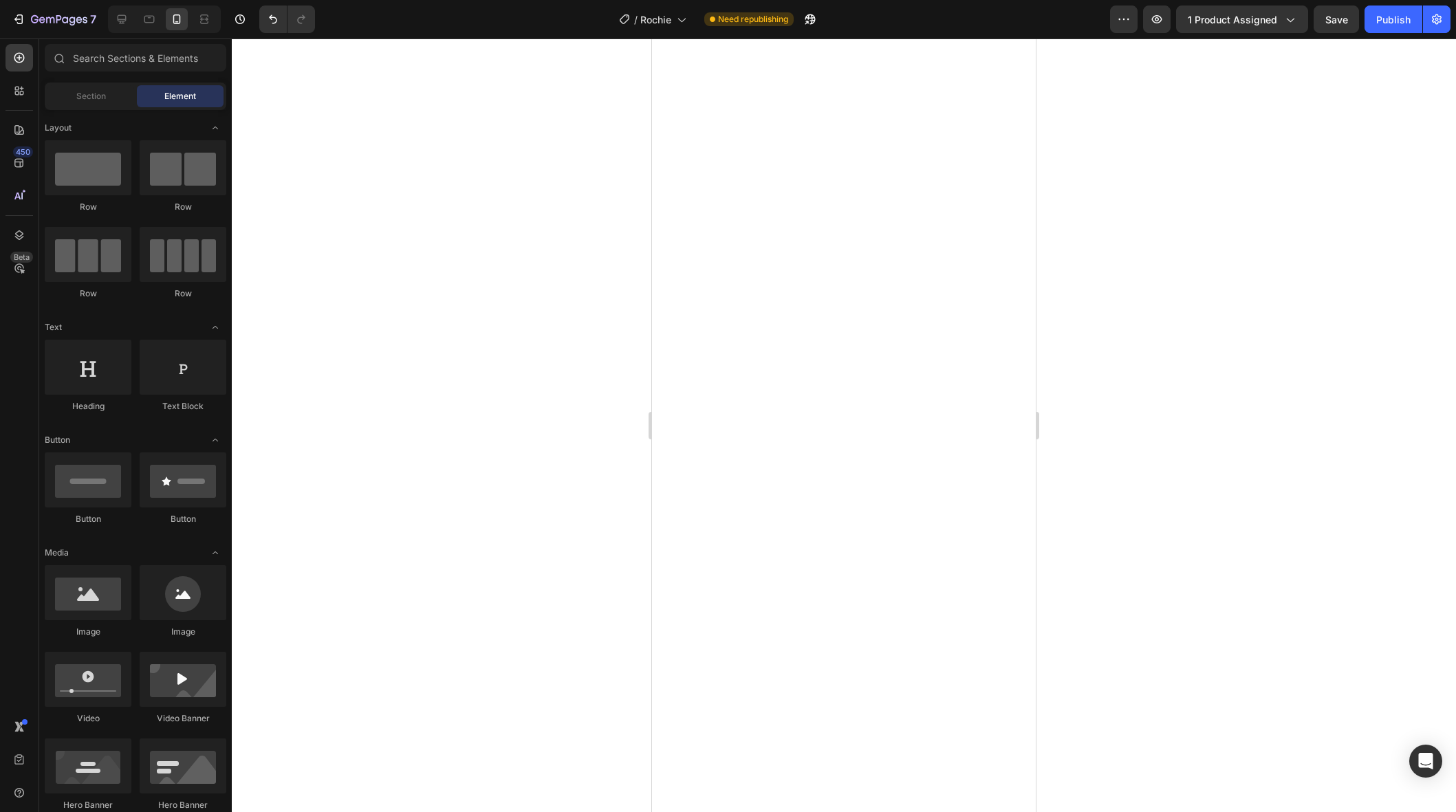
scroll to position [0, 0]
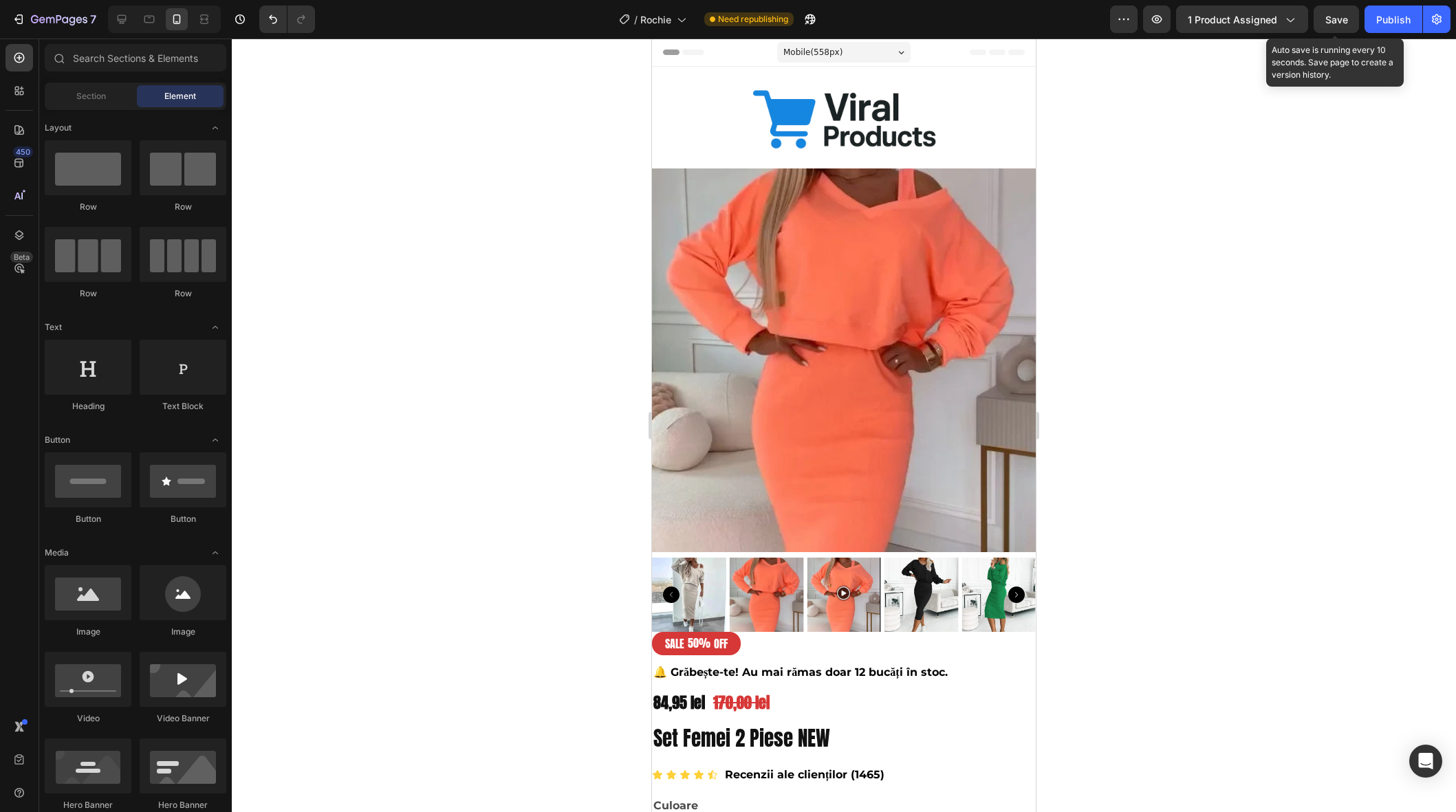
drag, startPoint x: 1352, startPoint y: 15, endPoint x: 1361, endPoint y: 15, distance: 9.0
click at [1352, 15] on button "Save" at bounding box center [1337, 19] width 45 height 28
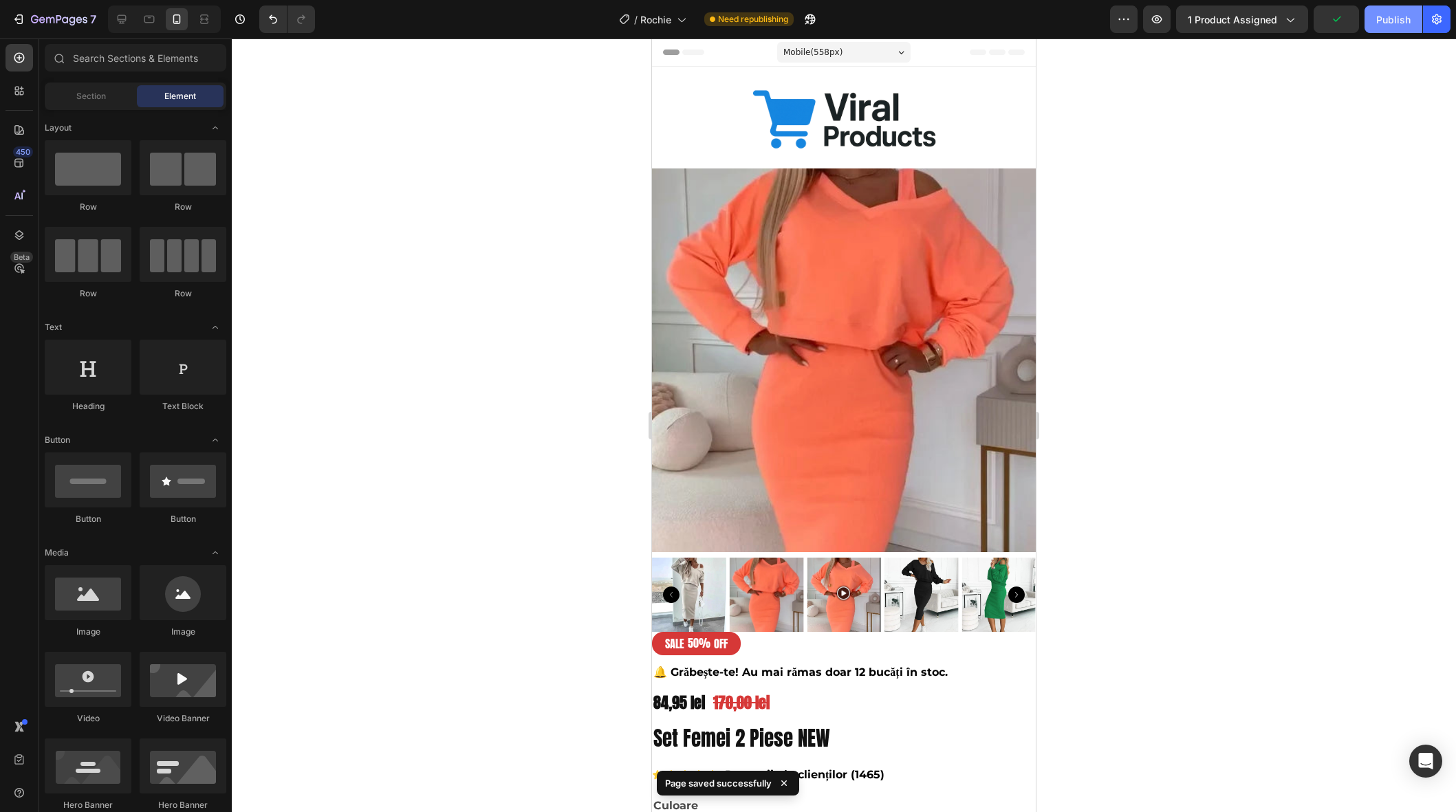
click at [1376, 18] on button "Publish" at bounding box center [1393, 19] width 58 height 28
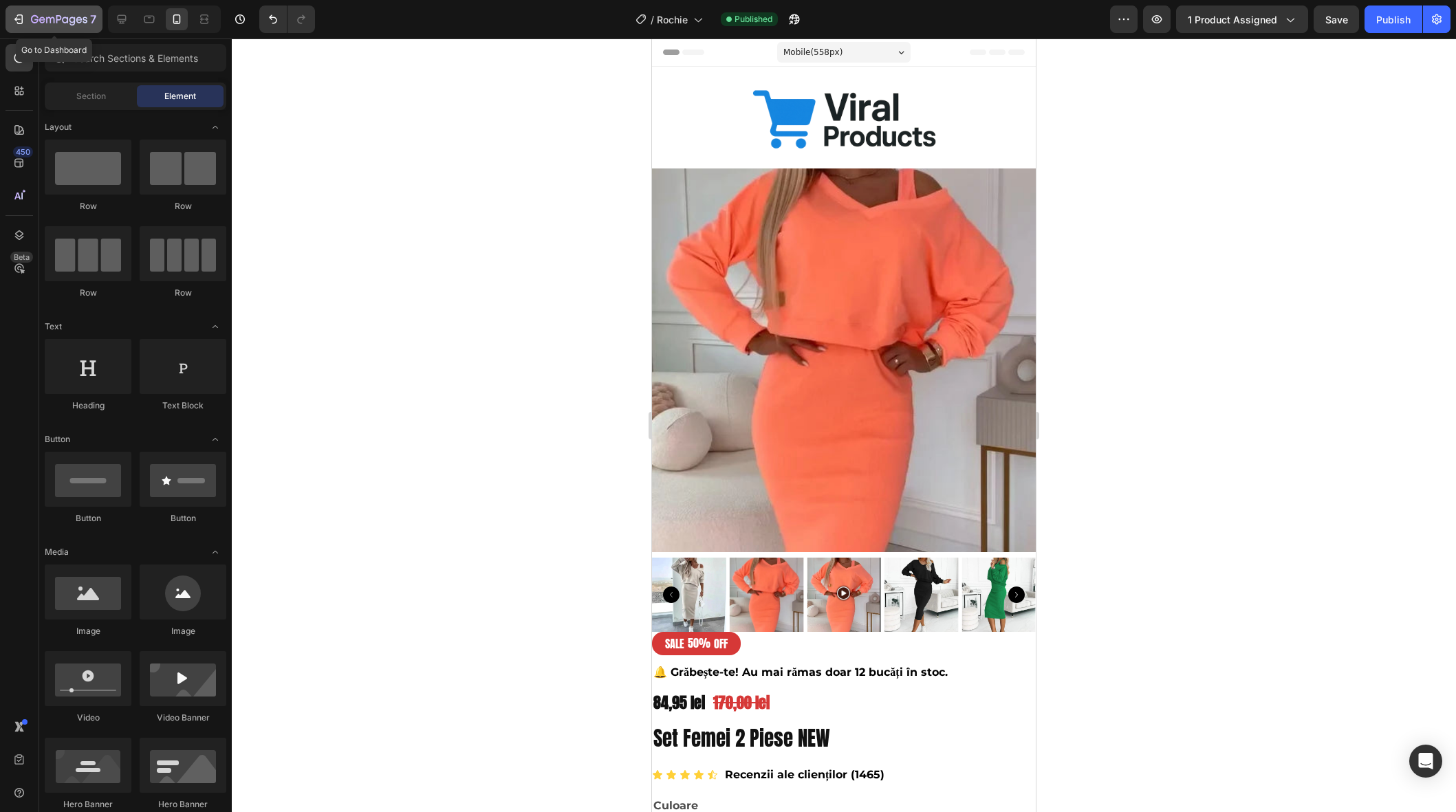
click at [28, 19] on div "7" at bounding box center [53, 19] width 84 height 17
